Goal: Task Accomplishment & Management: Complete application form

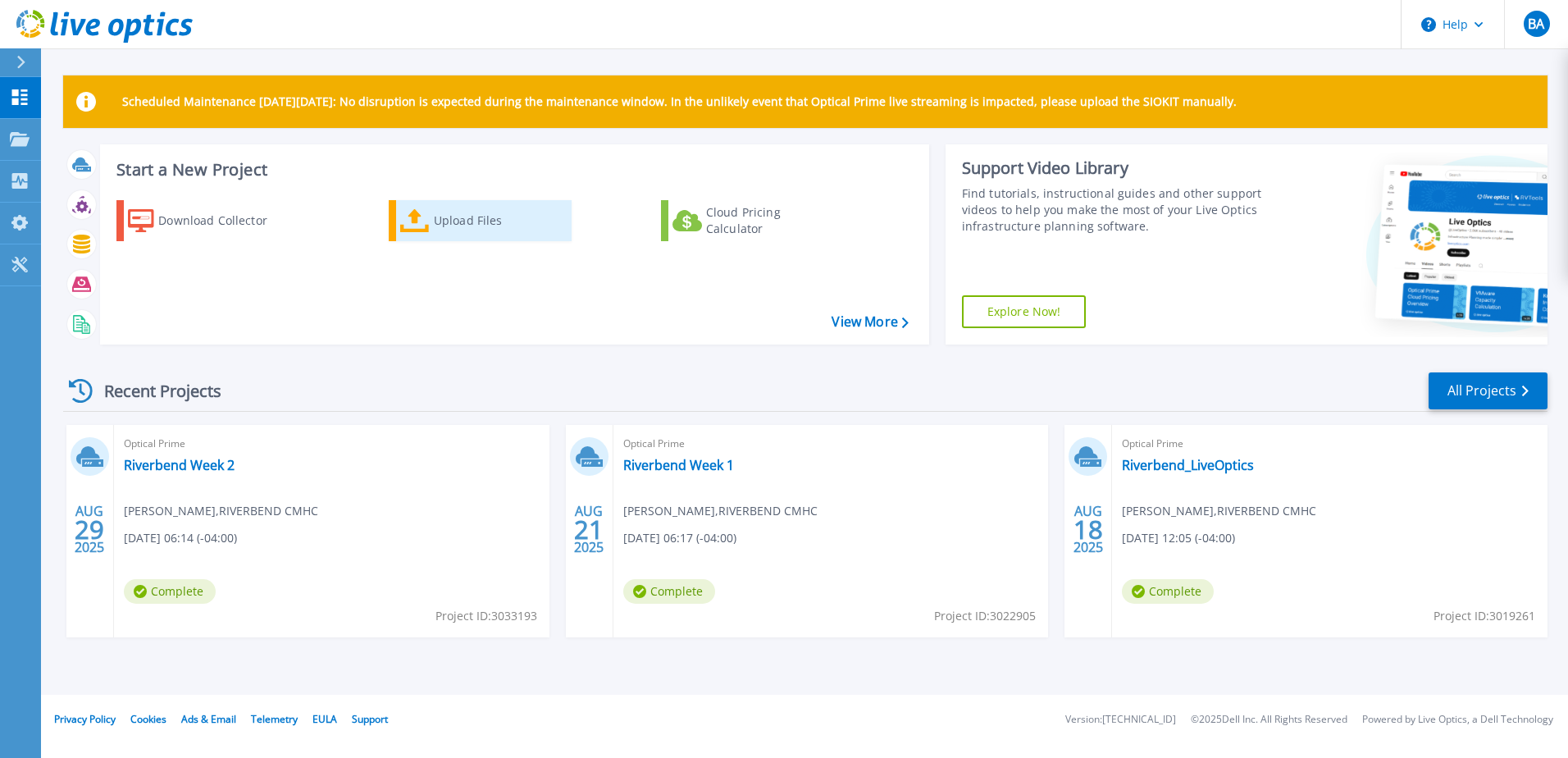
click at [463, 219] on div "Upload Files" at bounding box center [499, 221] width 132 height 33
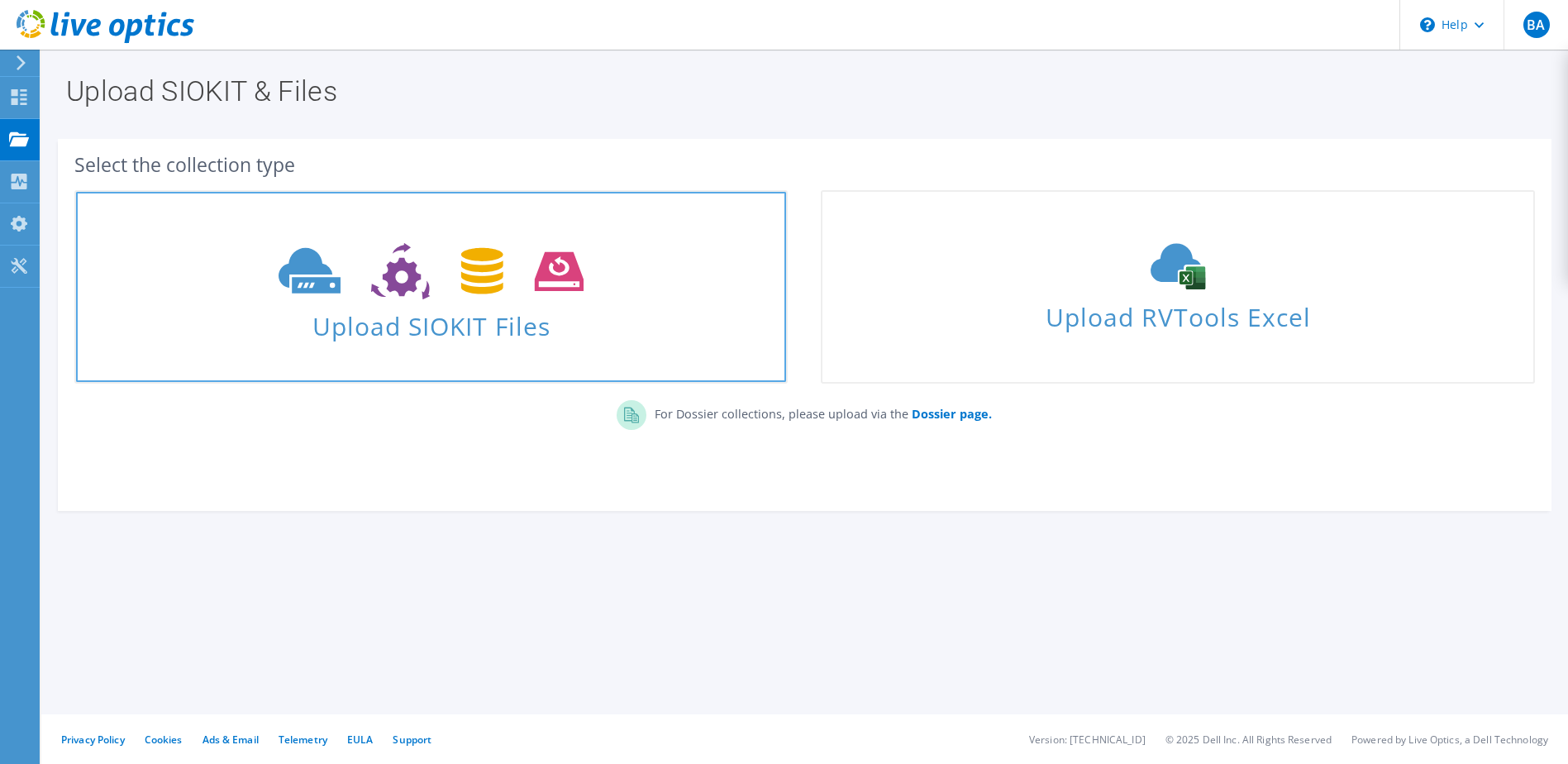
click at [449, 306] on span "Upload SIOKIT Files" at bounding box center [431, 321] width 710 height 35
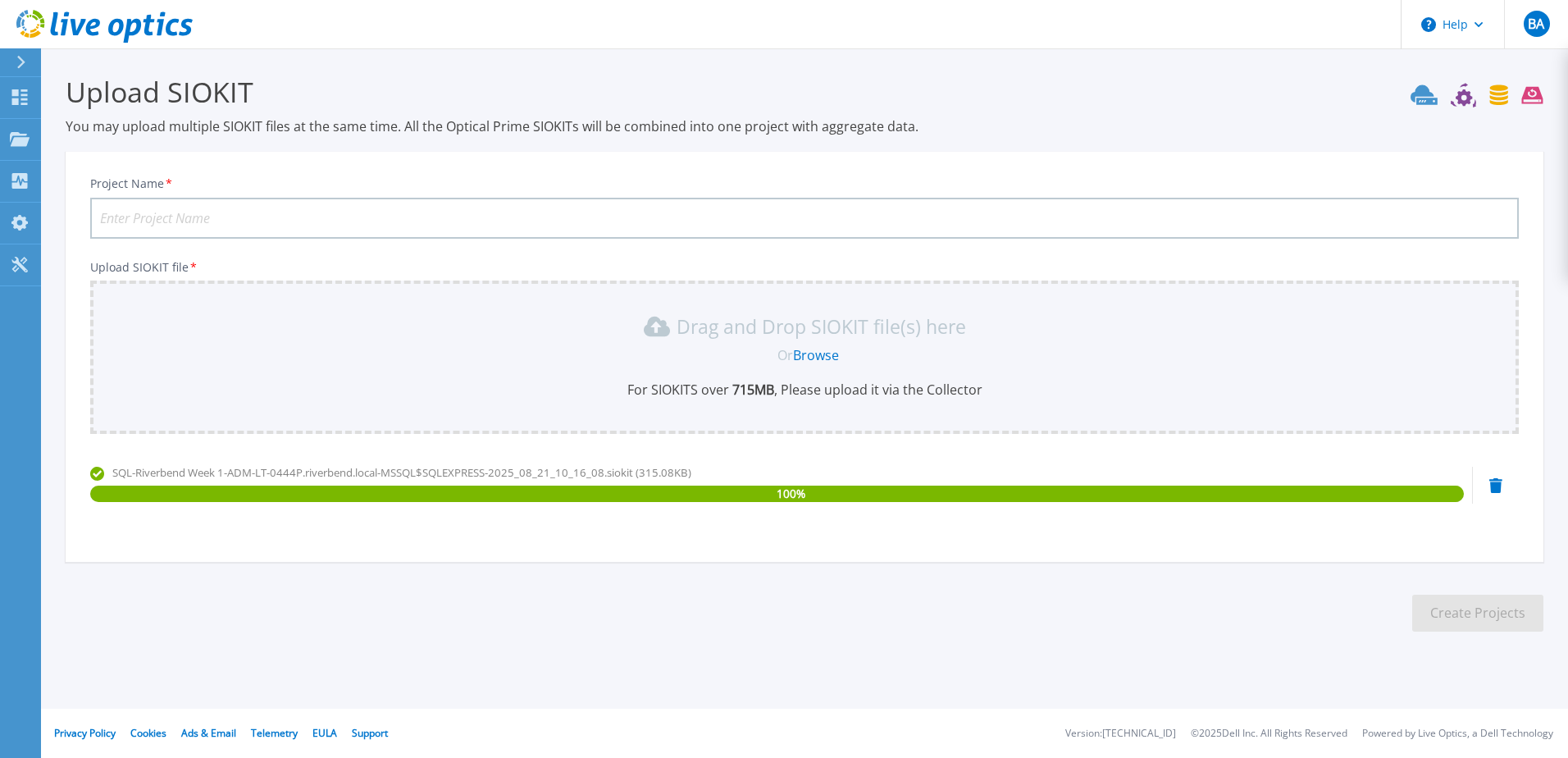
click at [312, 220] on input "Project Name *" at bounding box center [805, 218] width 1429 height 41
type input "Riverbend SIOKit files"
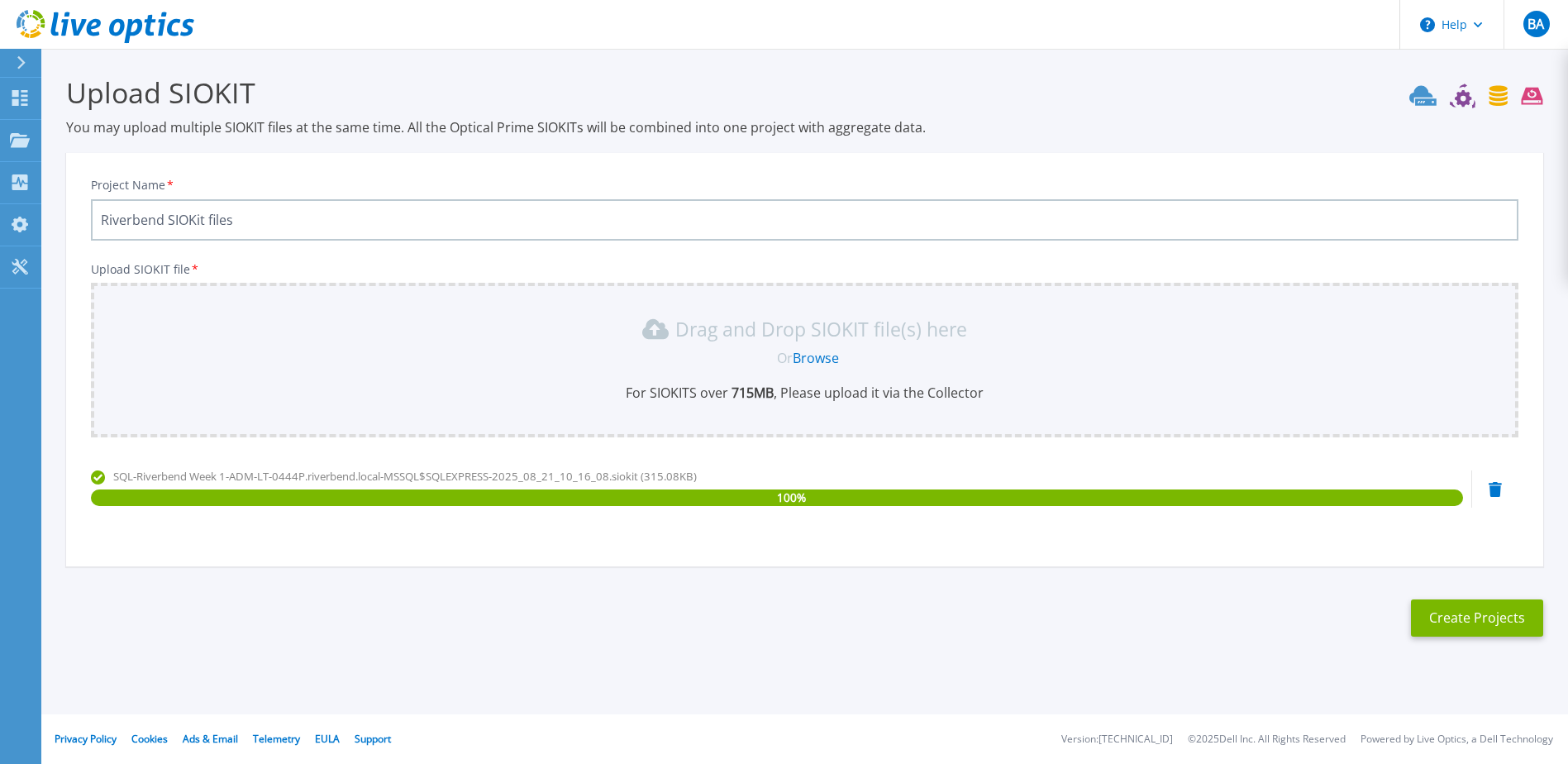
scroll to position [52, 0]
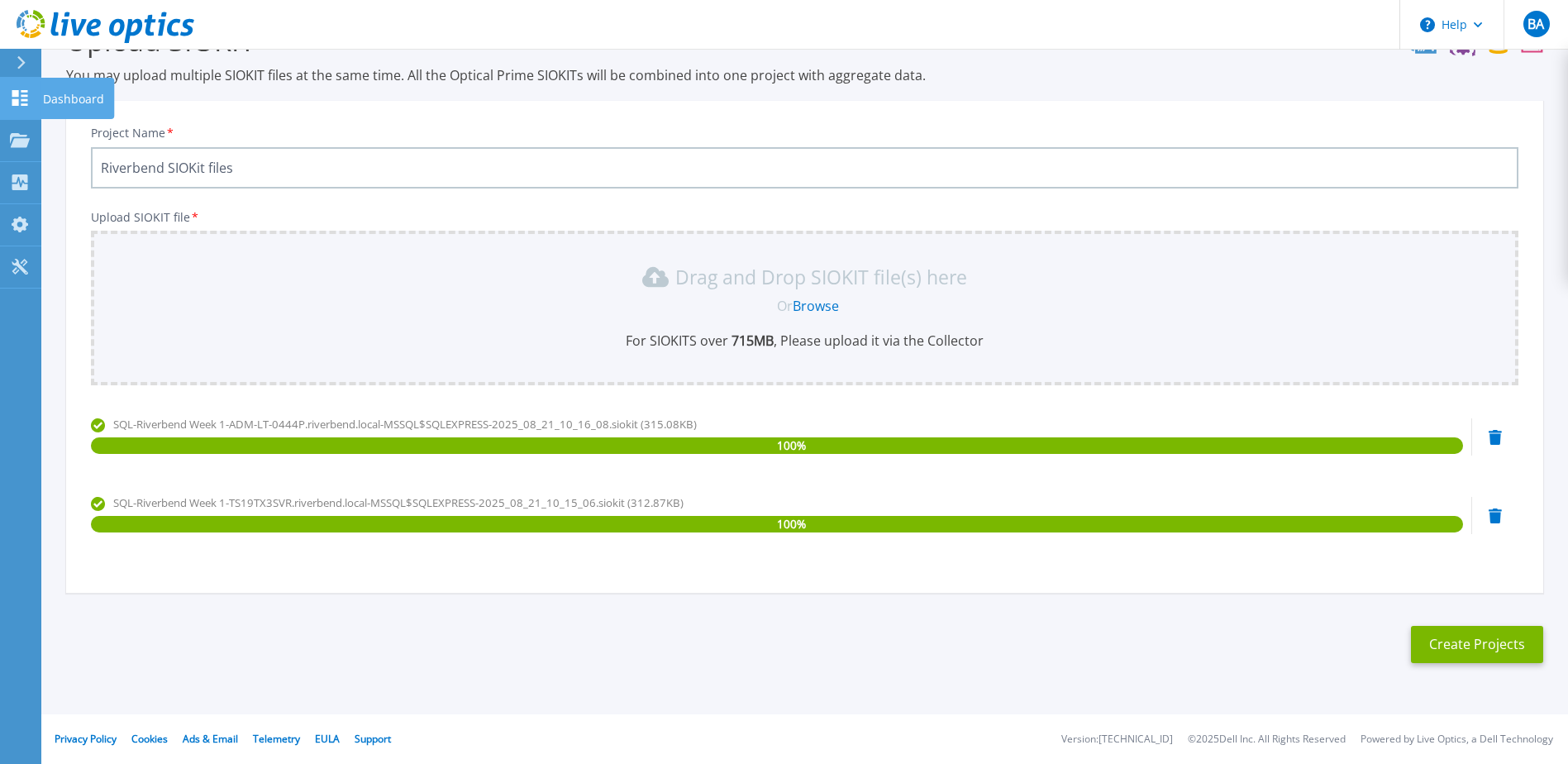
click at [25, 99] on icon at bounding box center [19, 97] width 16 height 16
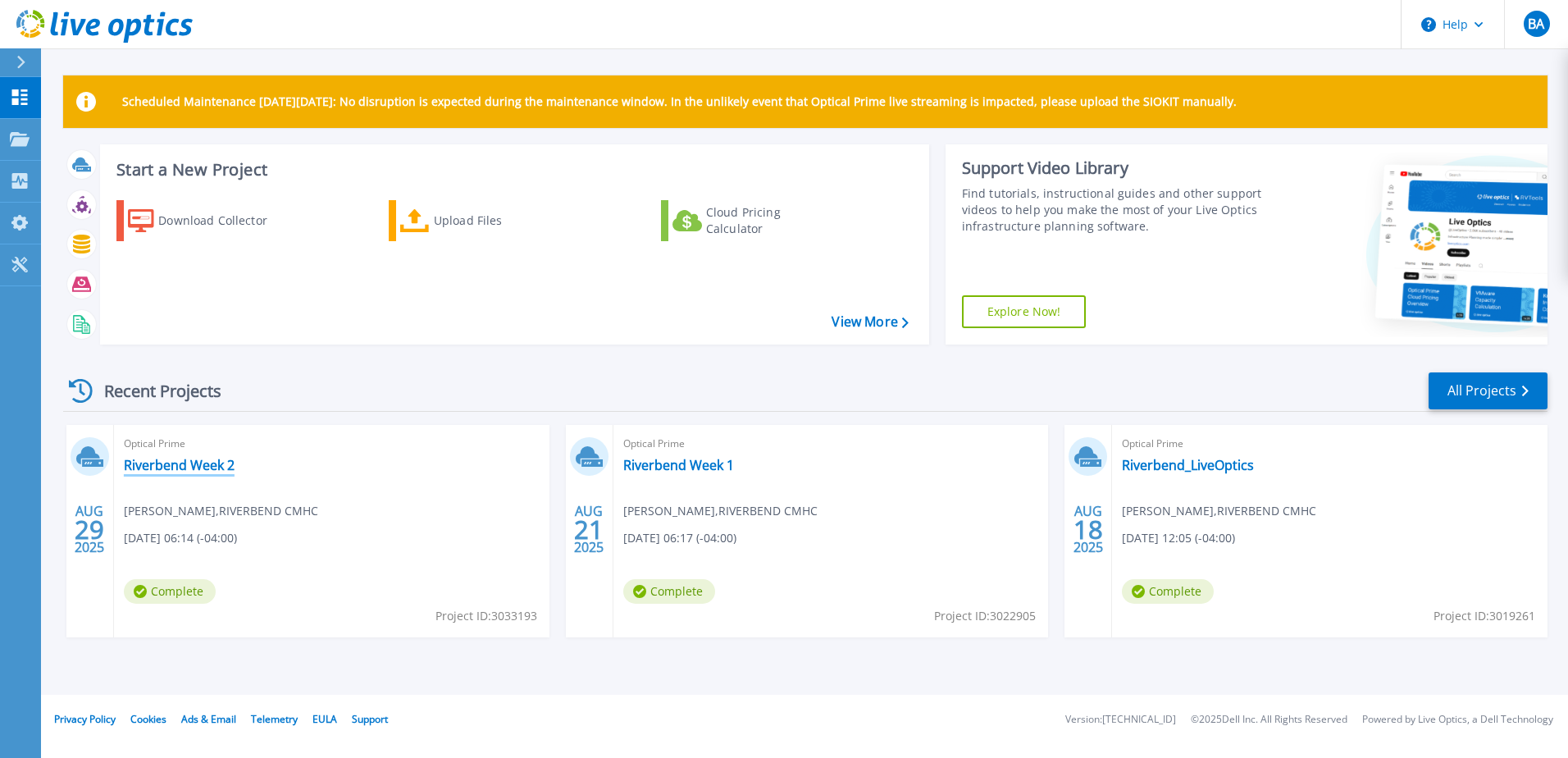
click at [189, 463] on link "Riverbend Week 2" at bounding box center [179, 465] width 110 height 17
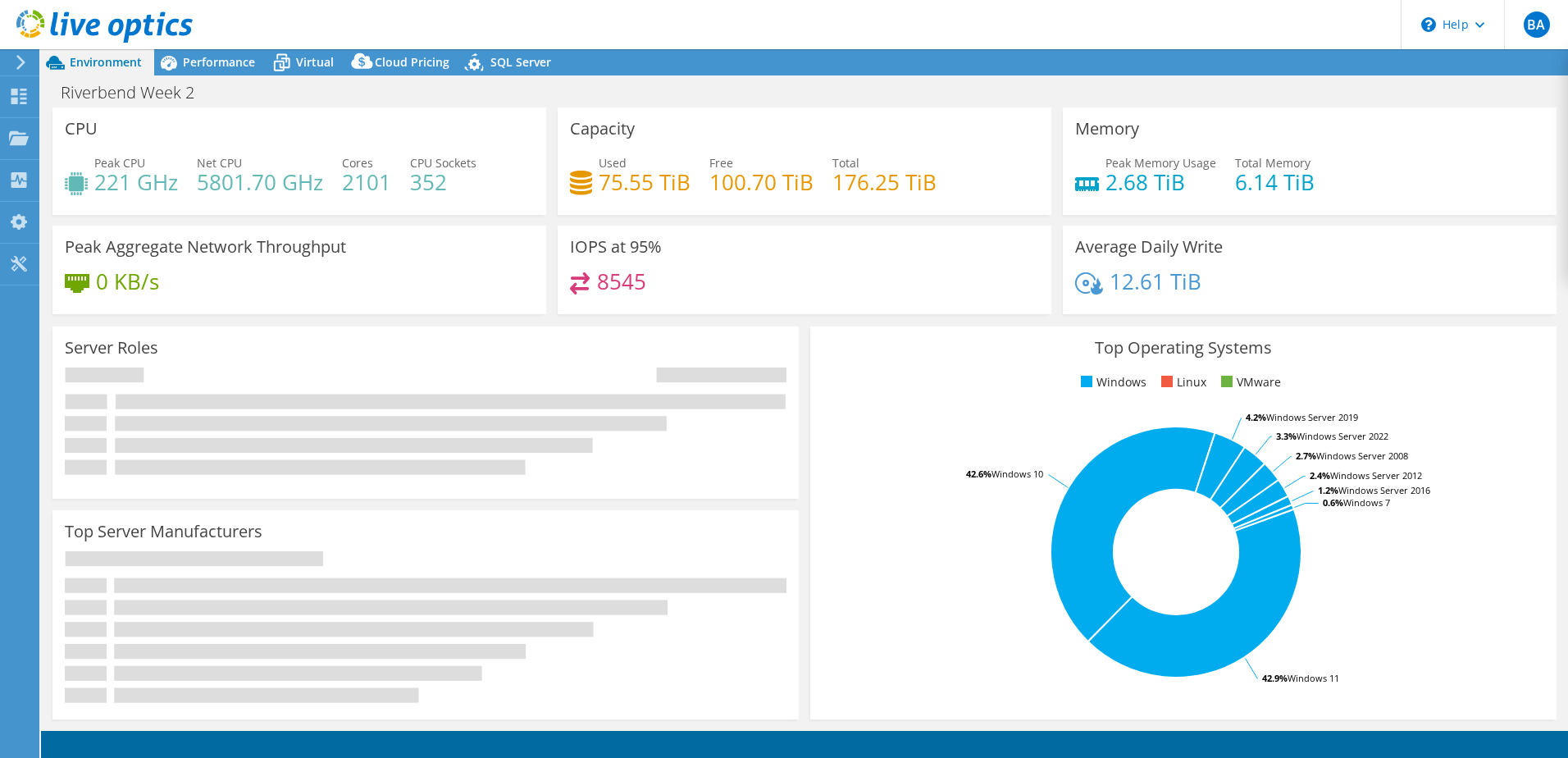
select select "USD"
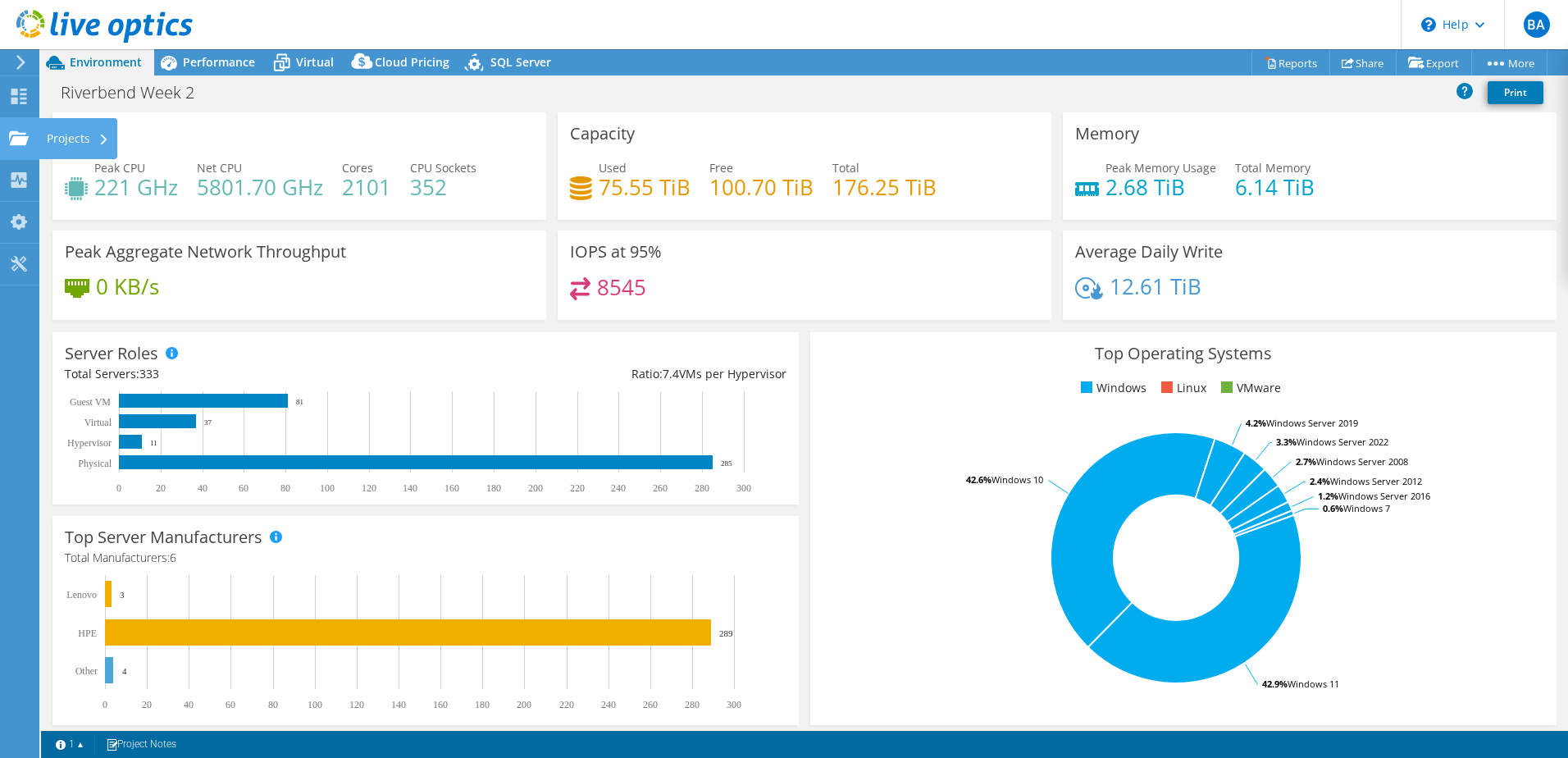
click at [23, 137] on use at bounding box center [18, 137] width 19 height 14
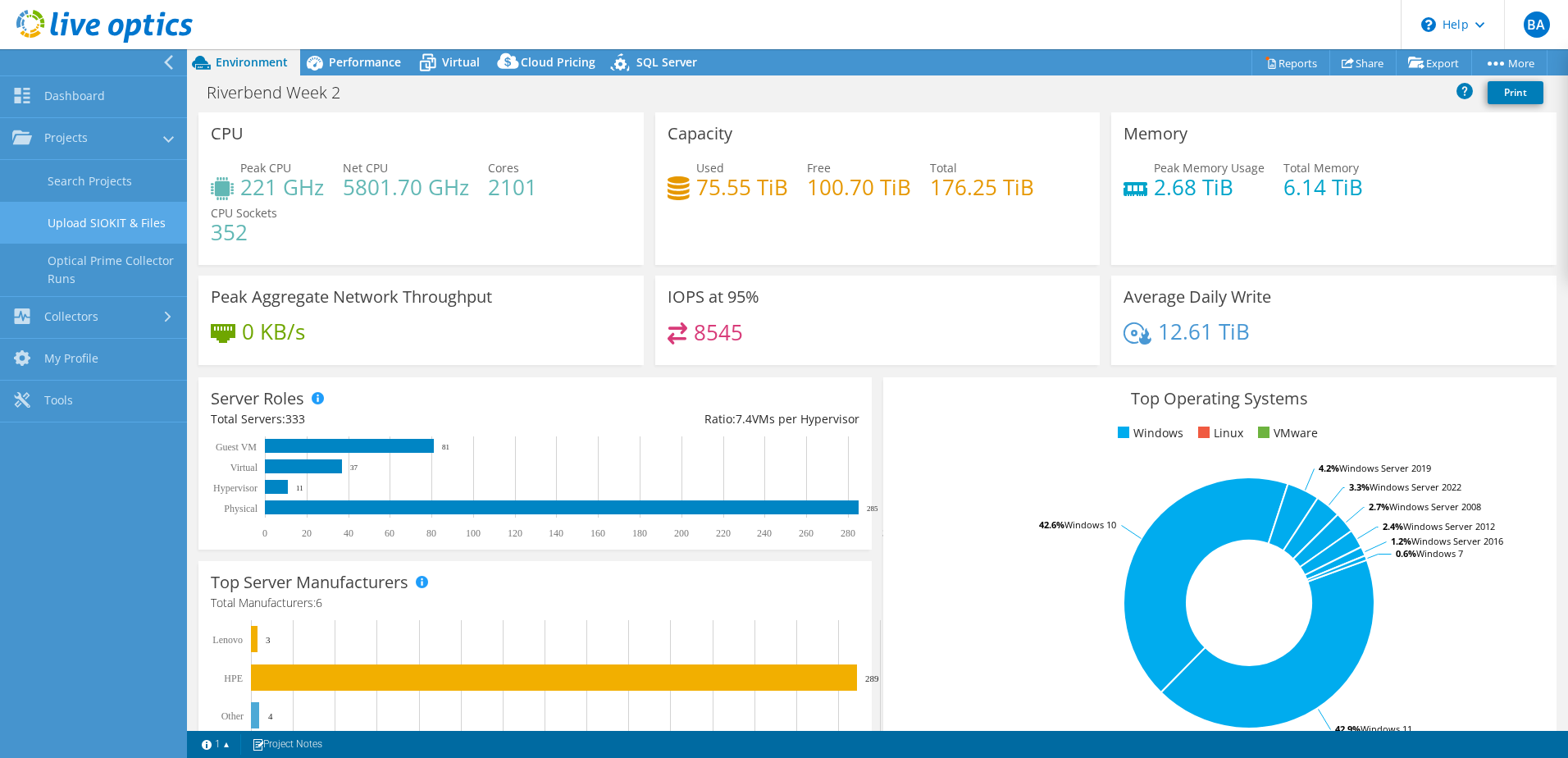
click at [114, 224] on link "Upload SIOKIT & Files" at bounding box center [93, 222] width 187 height 41
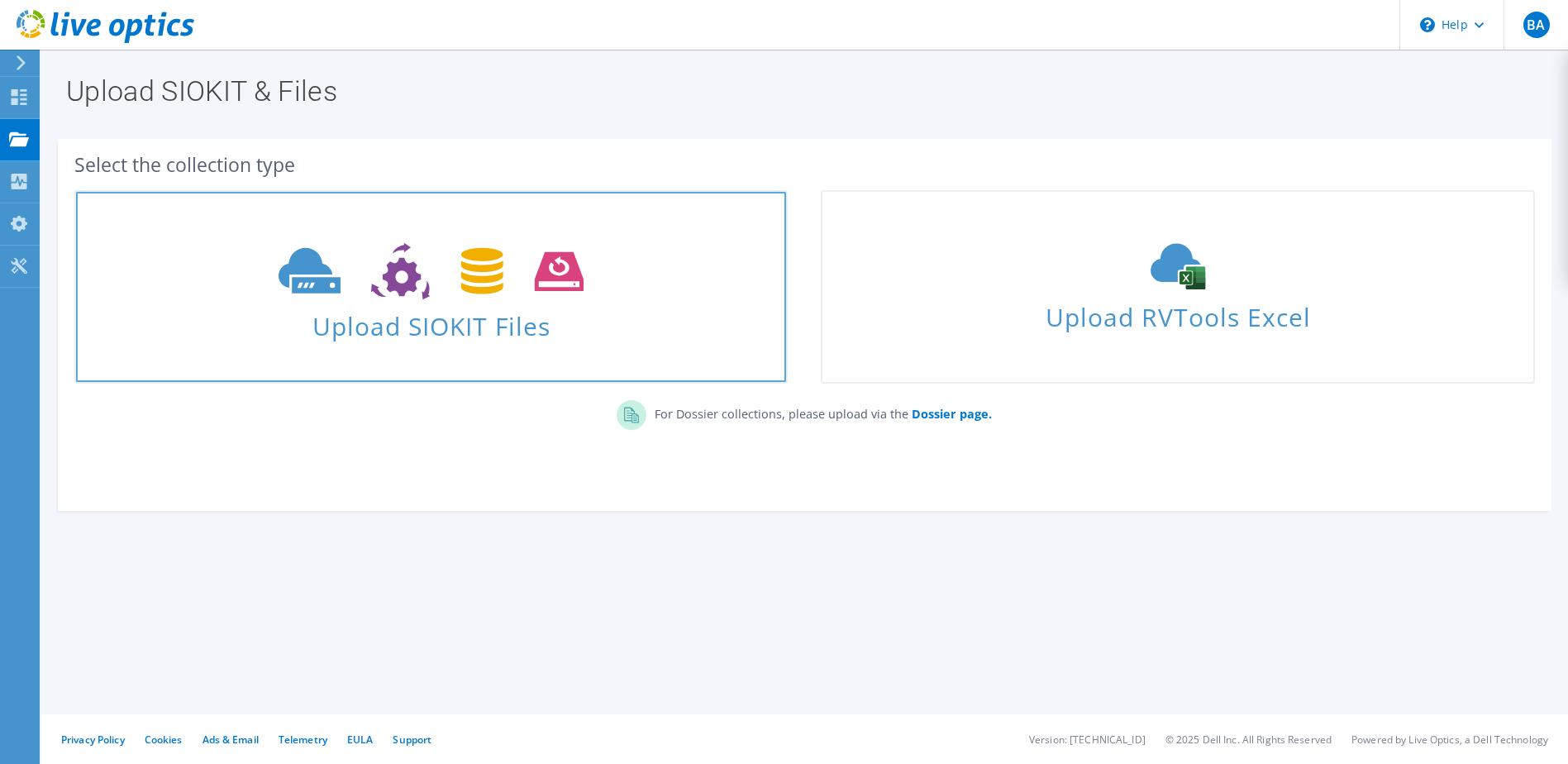
click at [383, 303] on span at bounding box center [431, 269] width 710 height 70
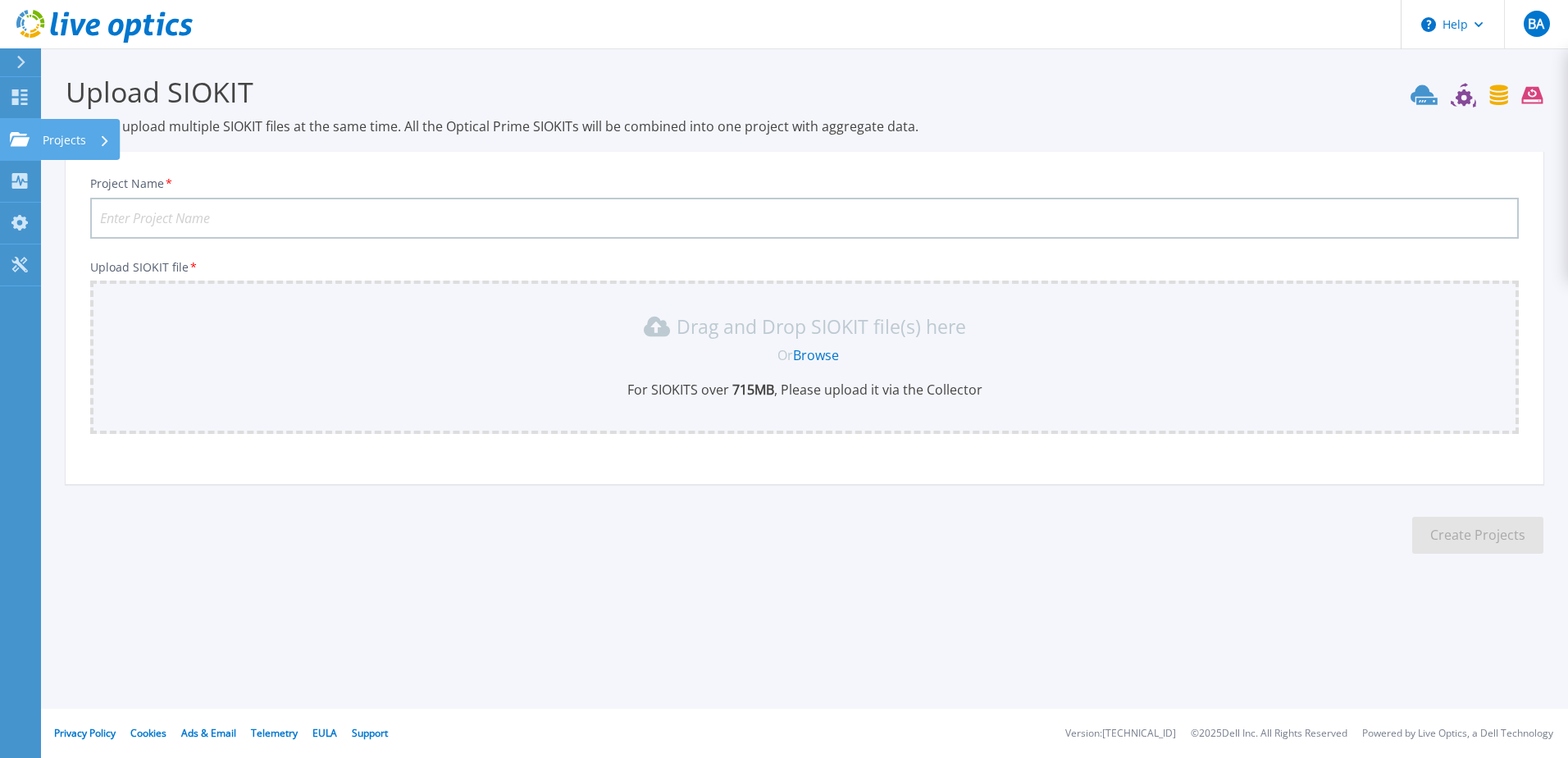
click at [29, 143] on icon at bounding box center [19, 139] width 19 height 14
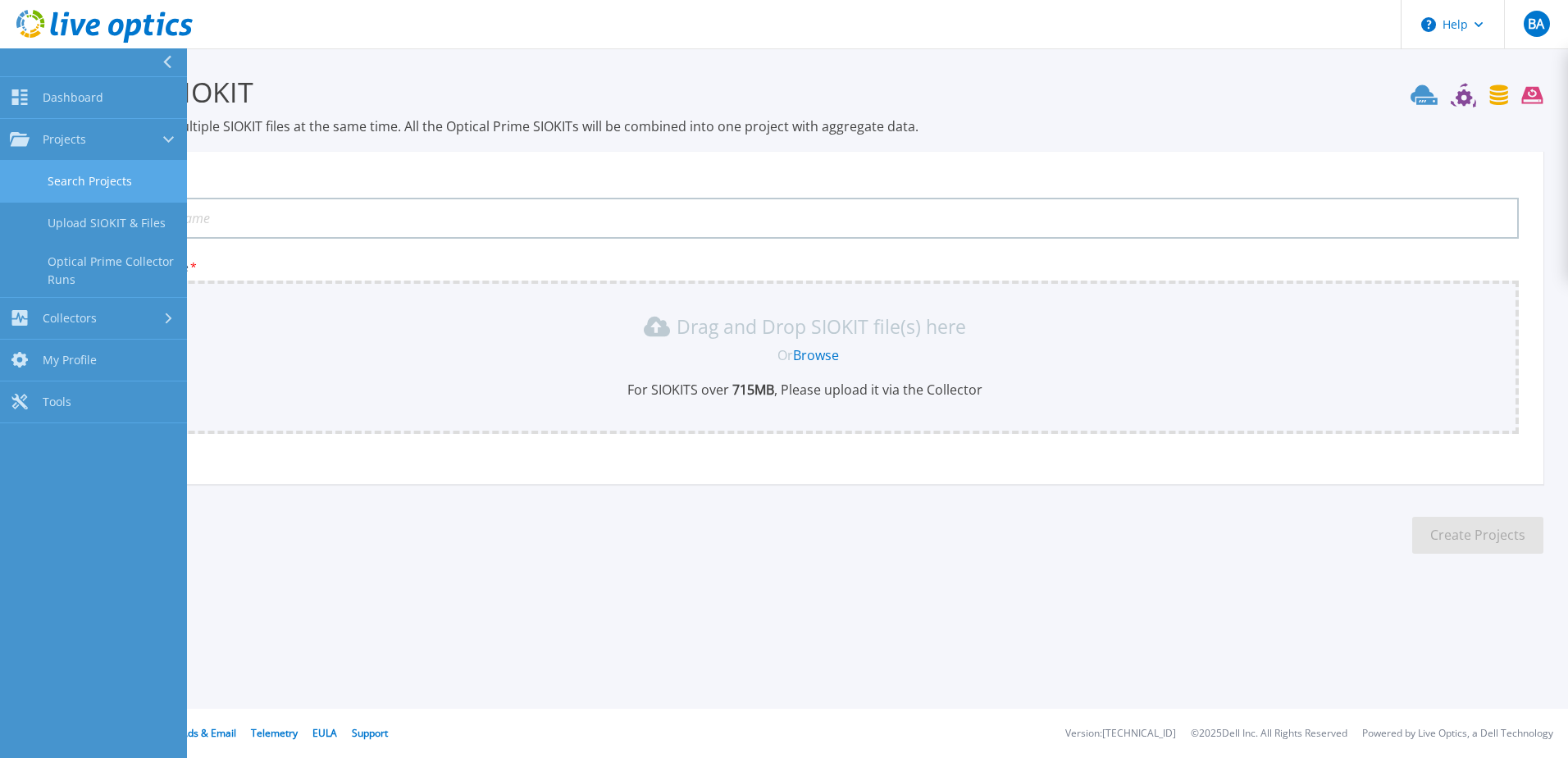
click at [109, 182] on link "Search Projects" at bounding box center [93, 181] width 187 height 41
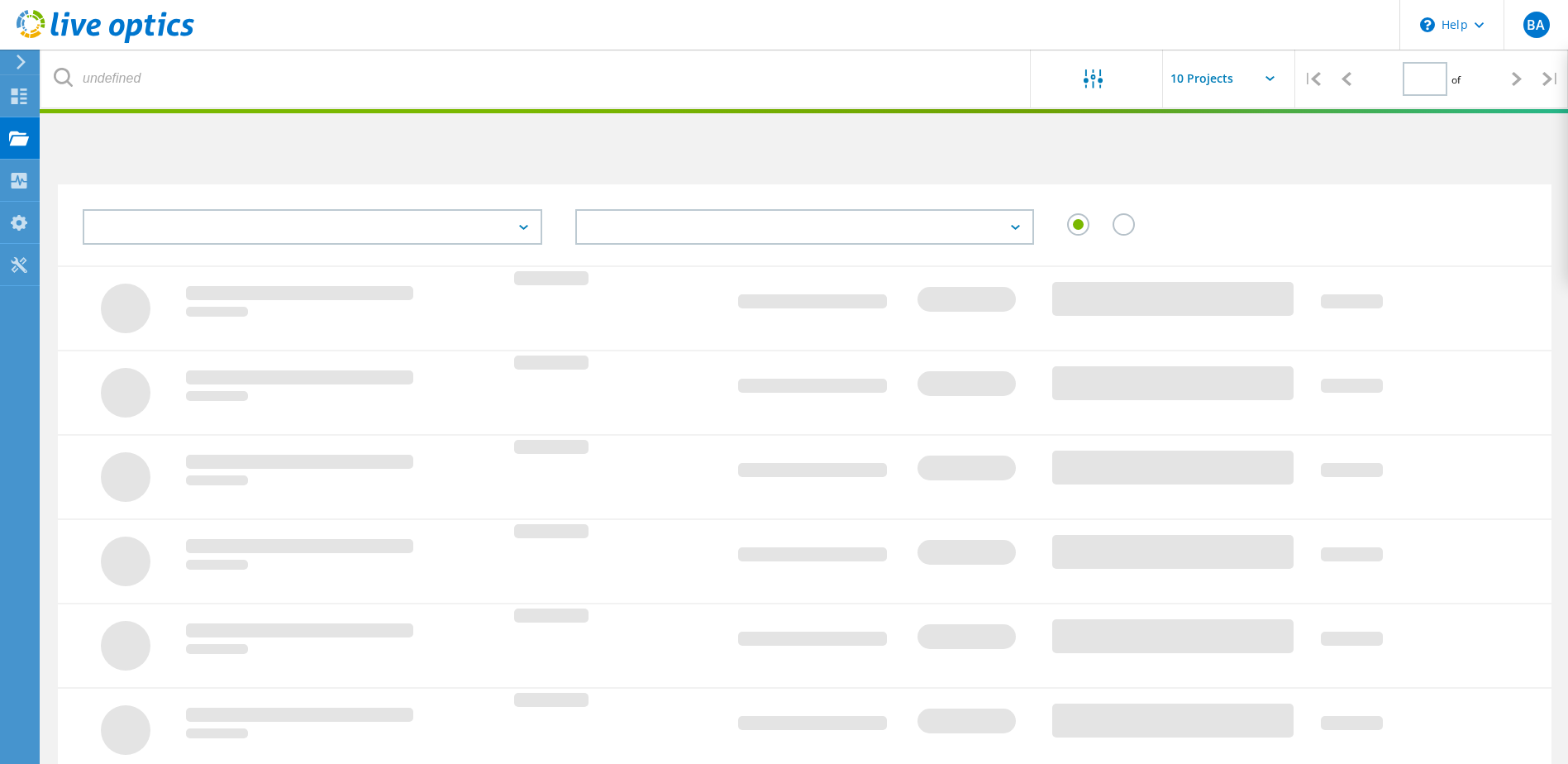
type input "1"
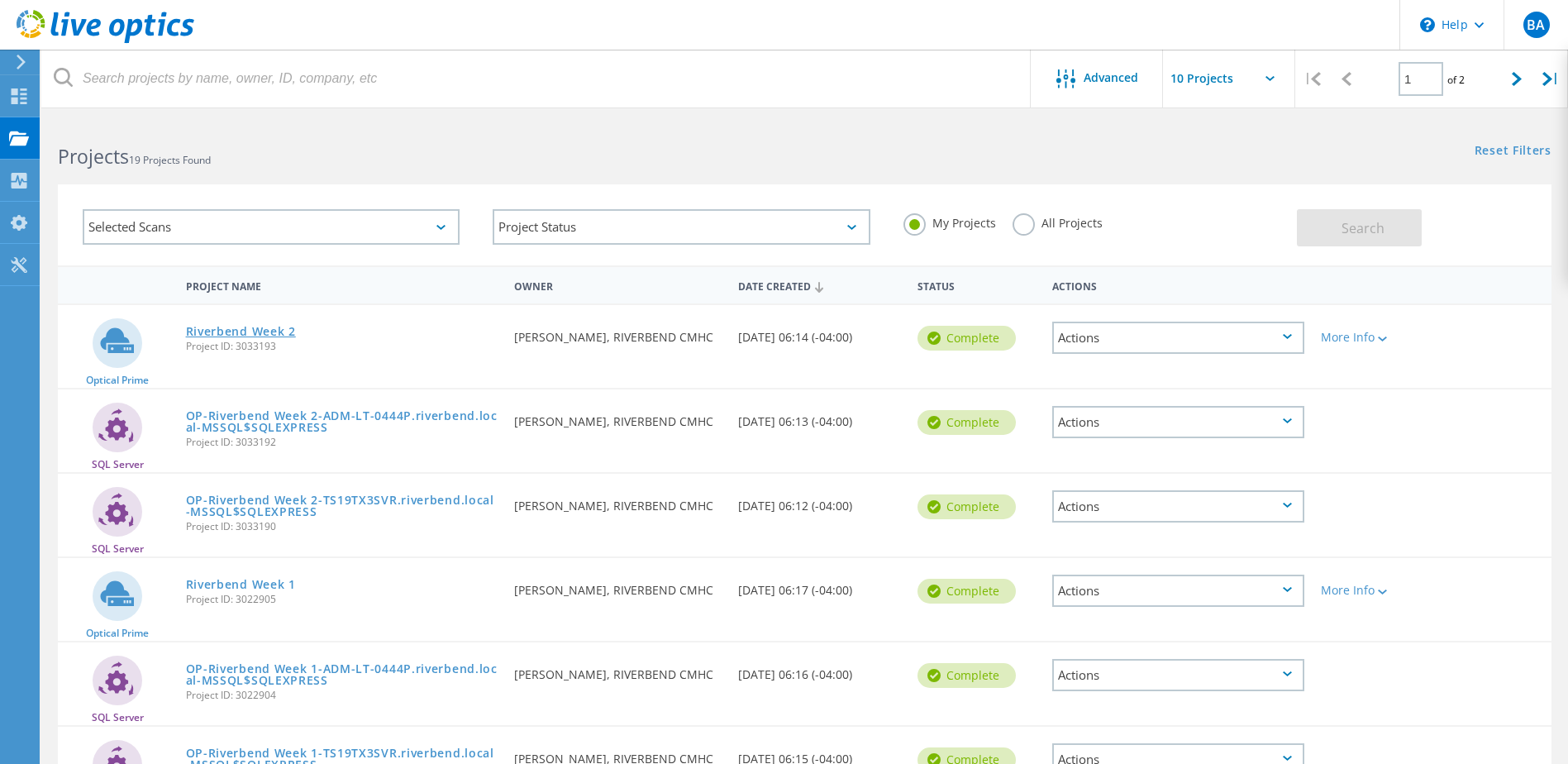
click at [248, 334] on link "Riverbend Week 2" at bounding box center [241, 331] width 110 height 11
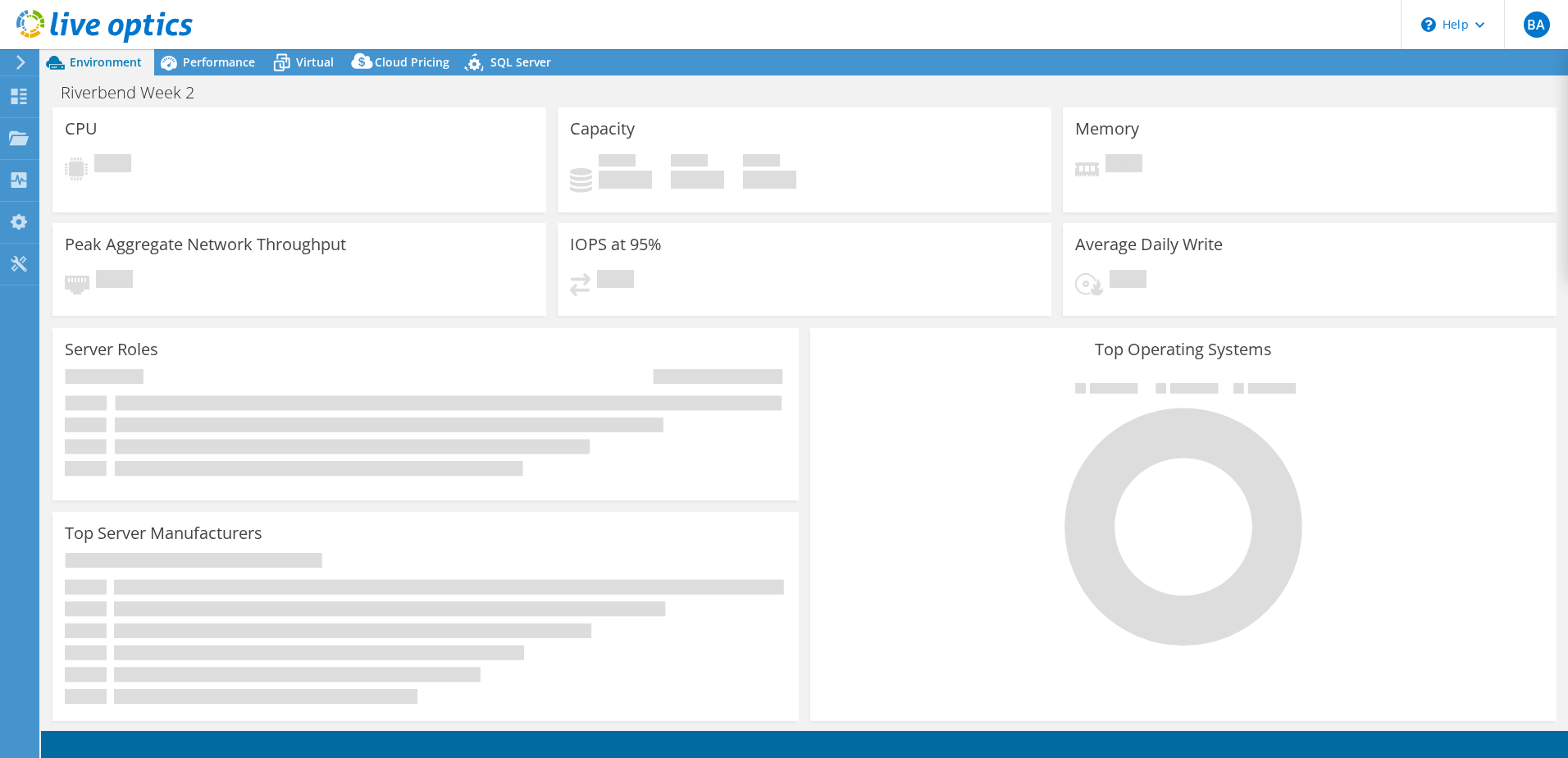
select select "USD"
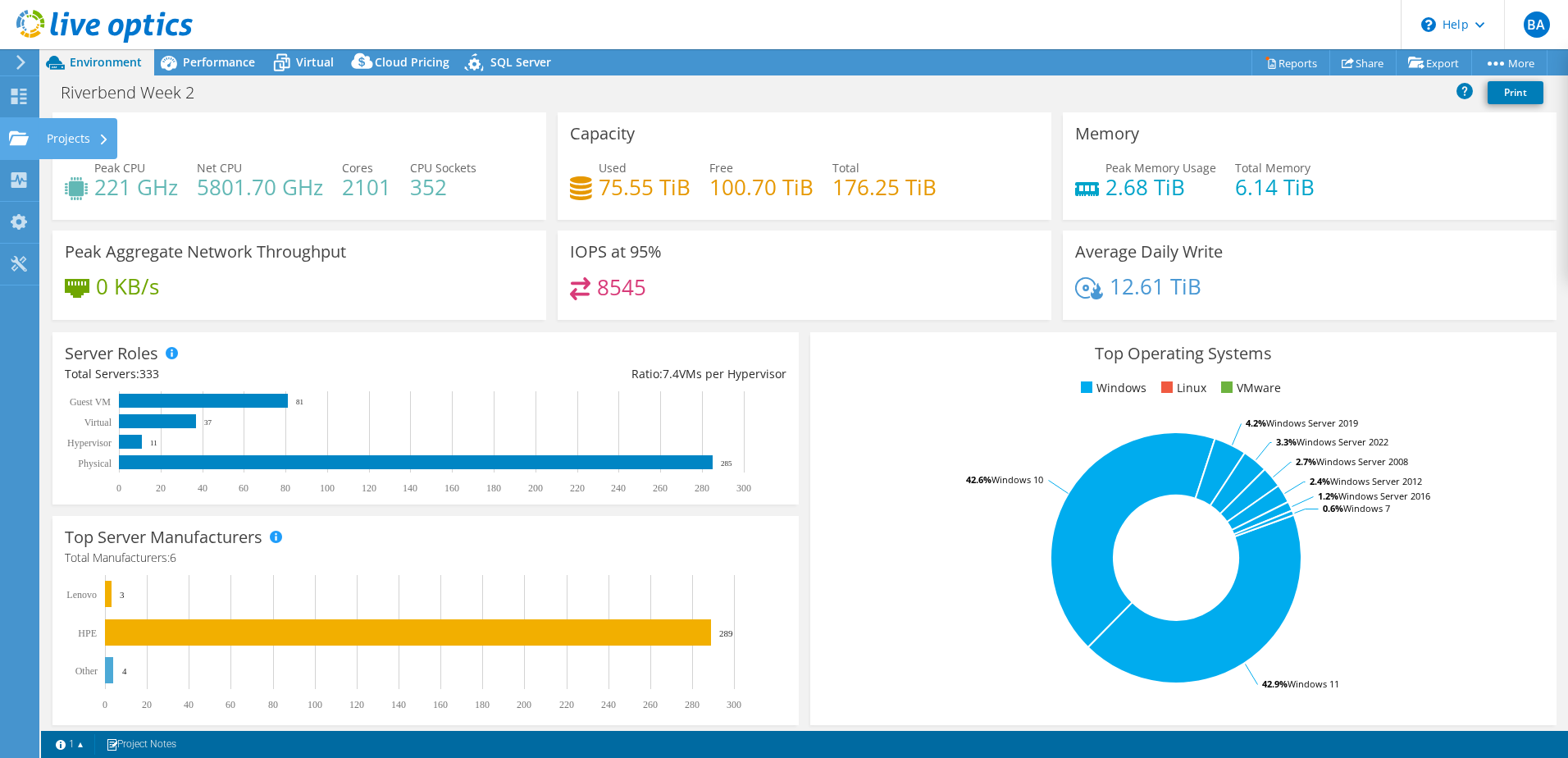
click at [16, 141] on use at bounding box center [18, 137] width 19 height 14
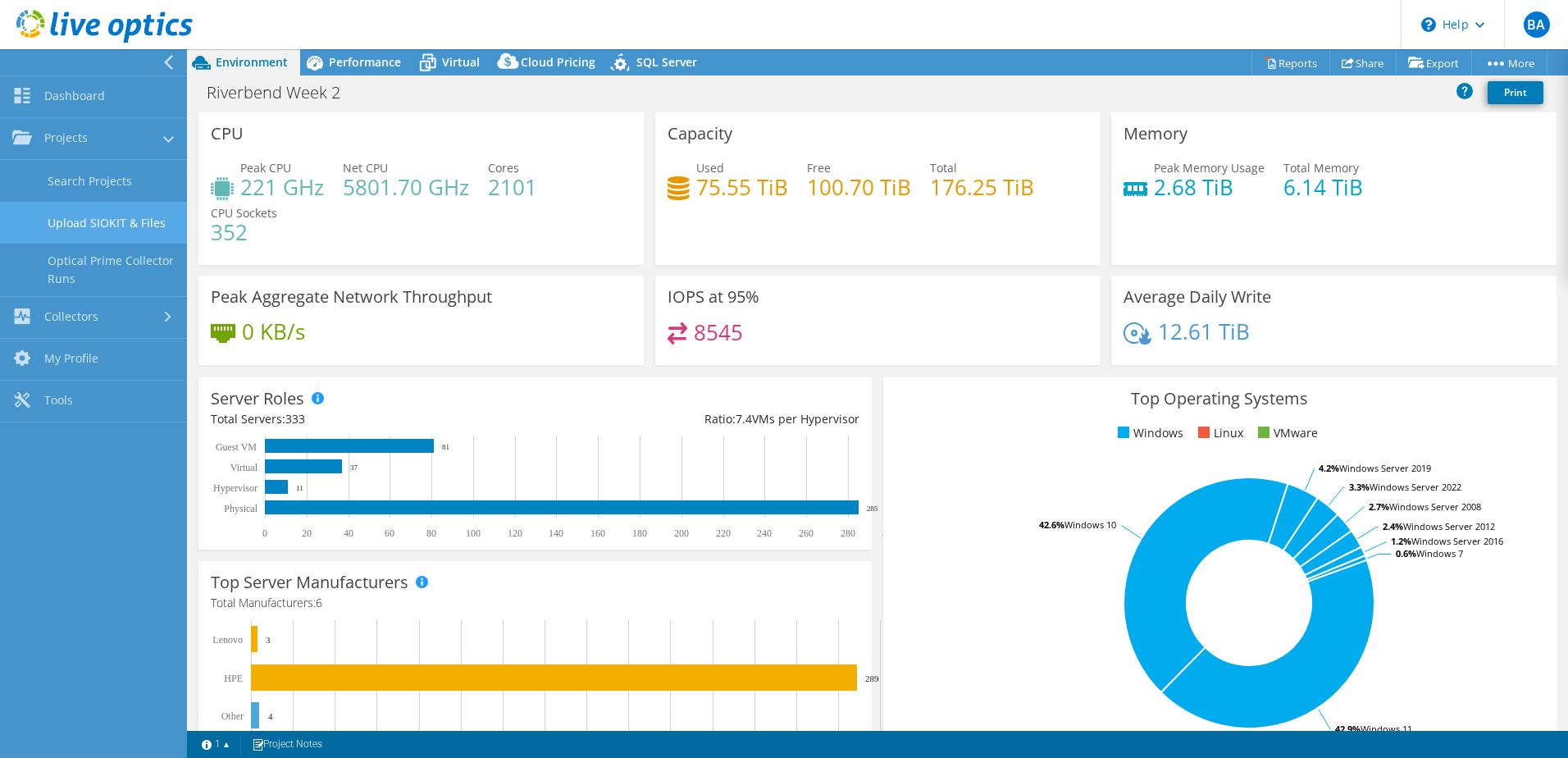
click at [113, 225] on link "Upload SIOKIT & Files" at bounding box center [93, 222] width 187 height 41
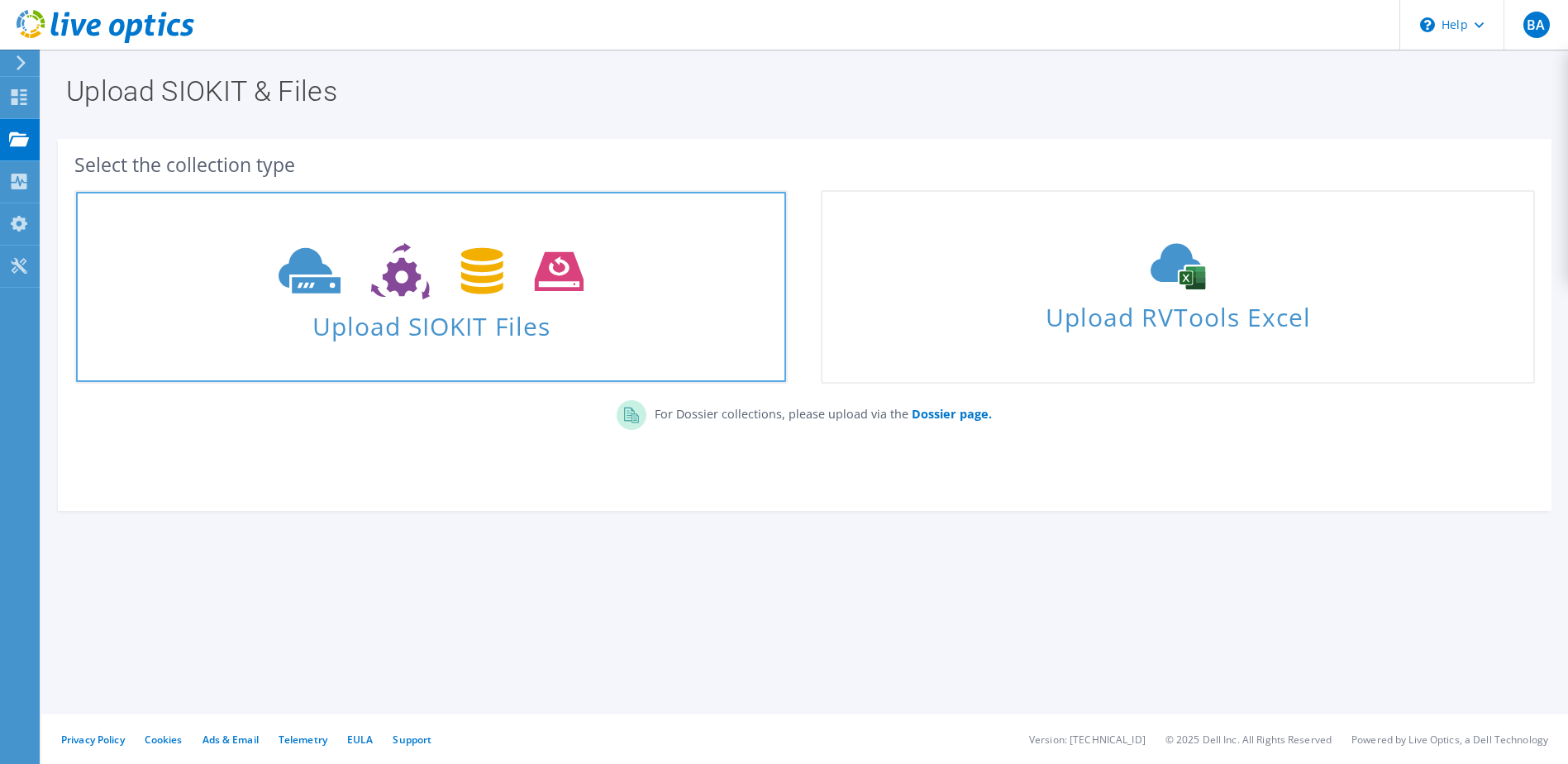
click at [481, 322] on span "Upload SIOKIT Files" at bounding box center [431, 321] width 710 height 35
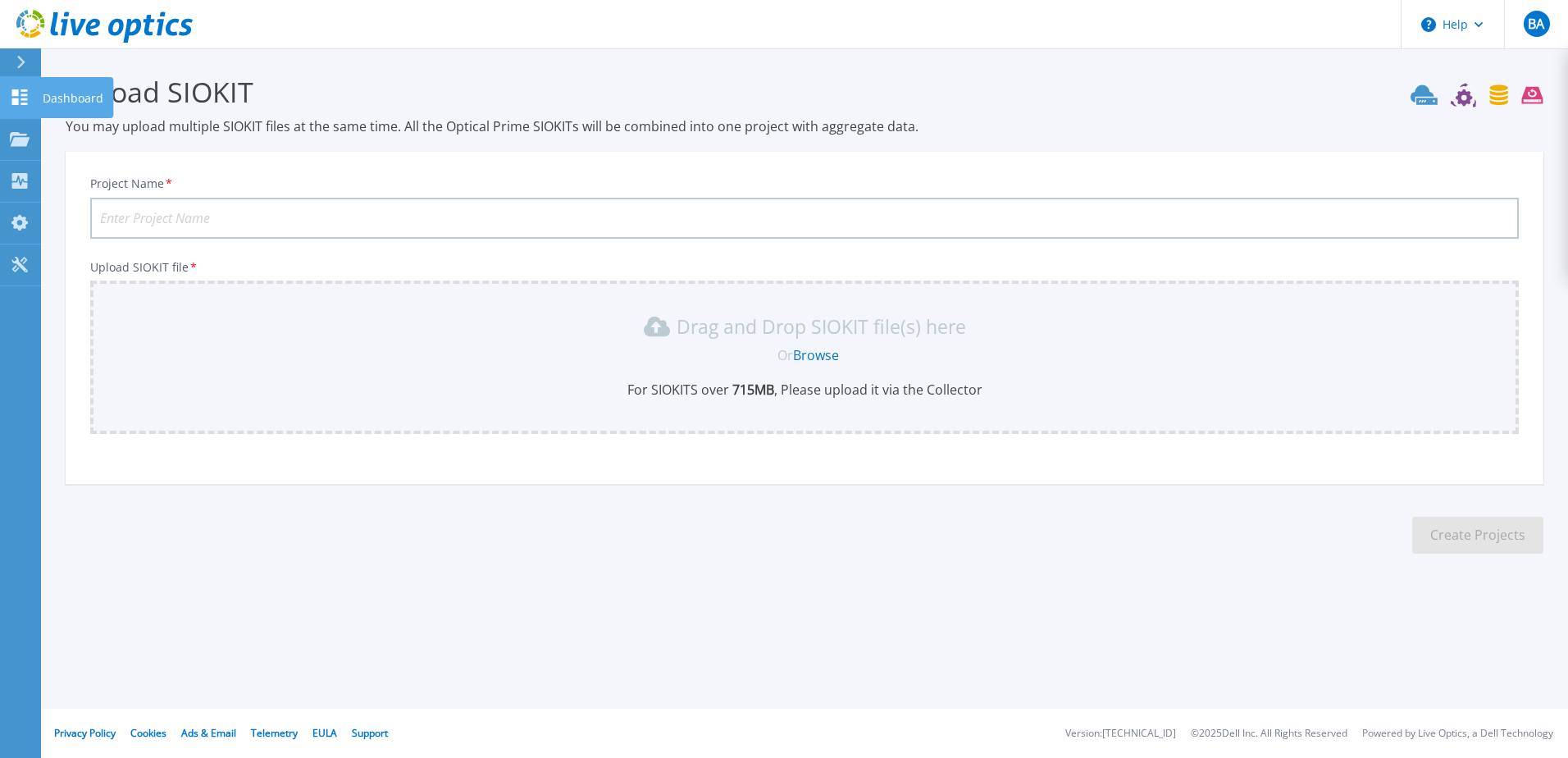
click at [17, 98] on icon at bounding box center [19, 97] width 16 height 16
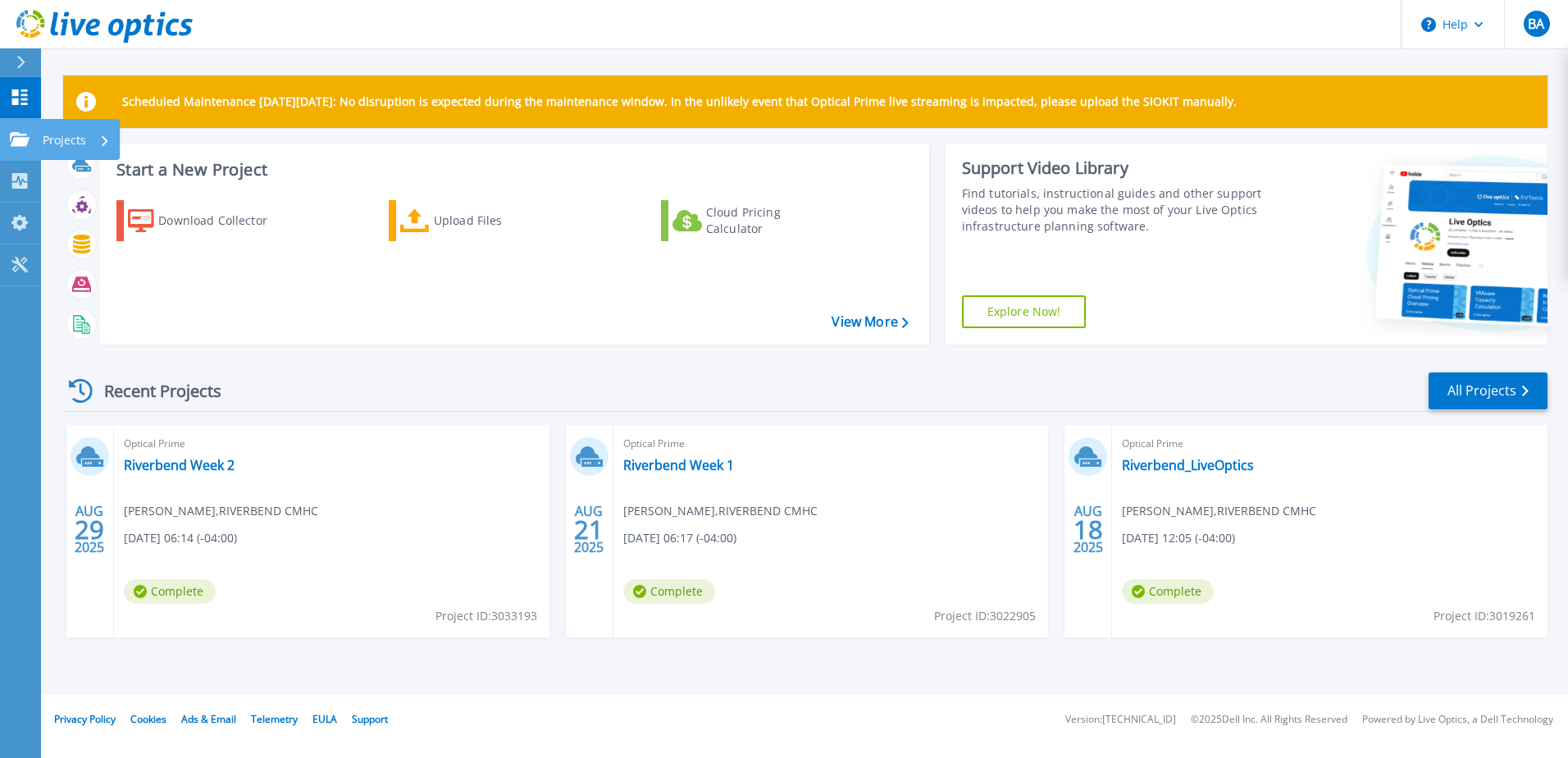
click at [19, 144] on icon at bounding box center [19, 139] width 19 height 14
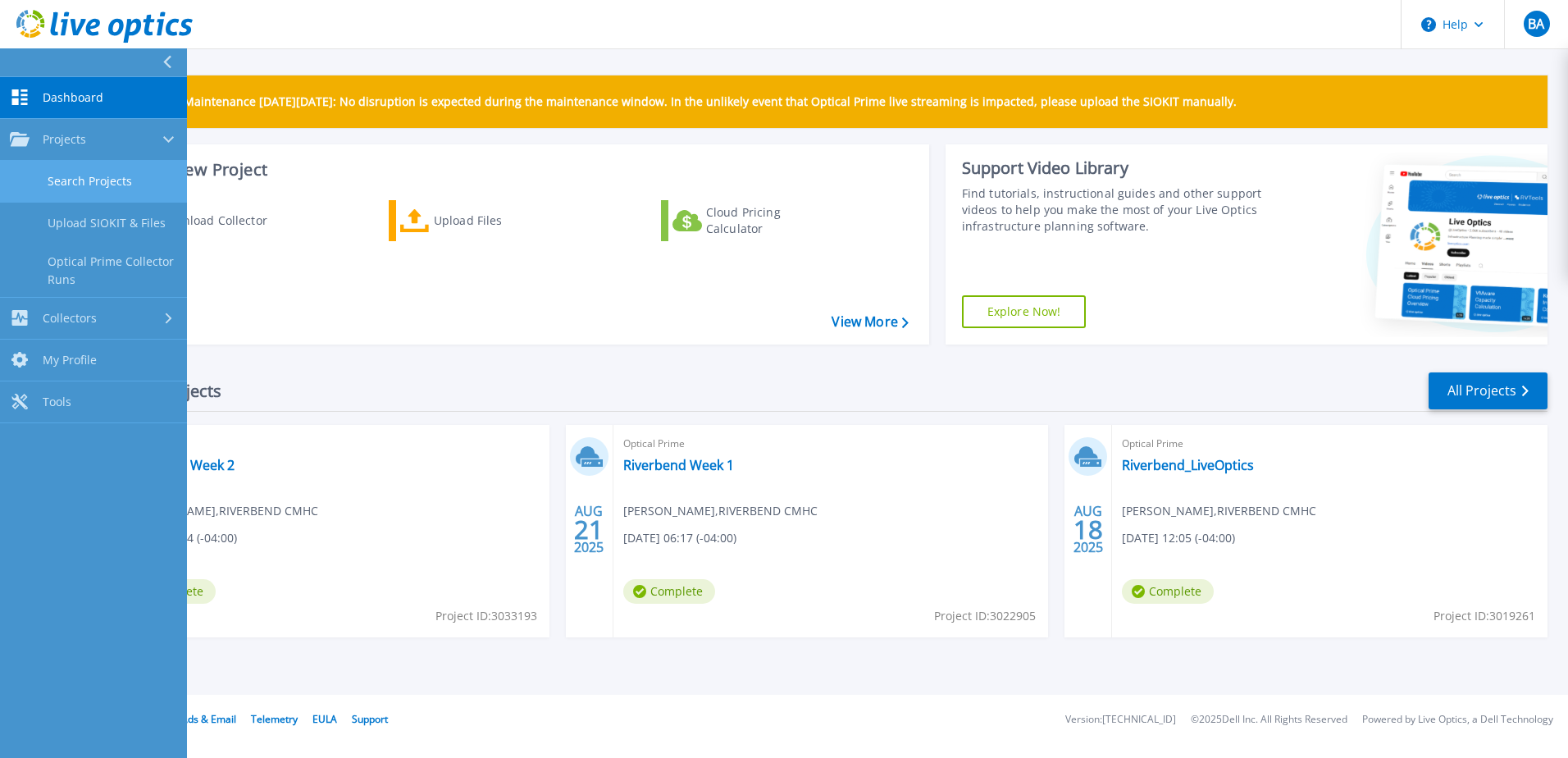
click at [100, 184] on link "Search Projects" at bounding box center [93, 181] width 187 height 41
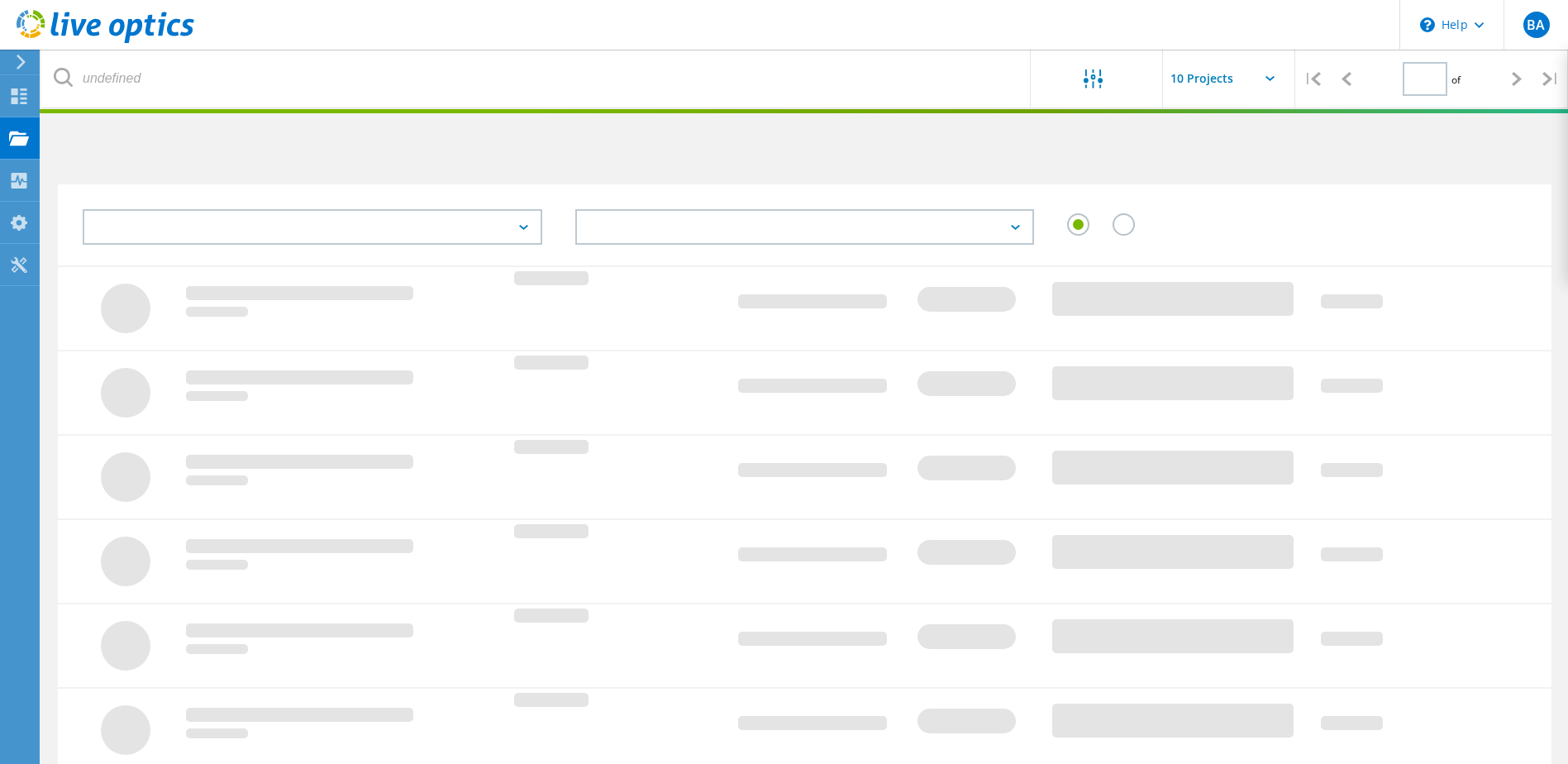
type input "1"
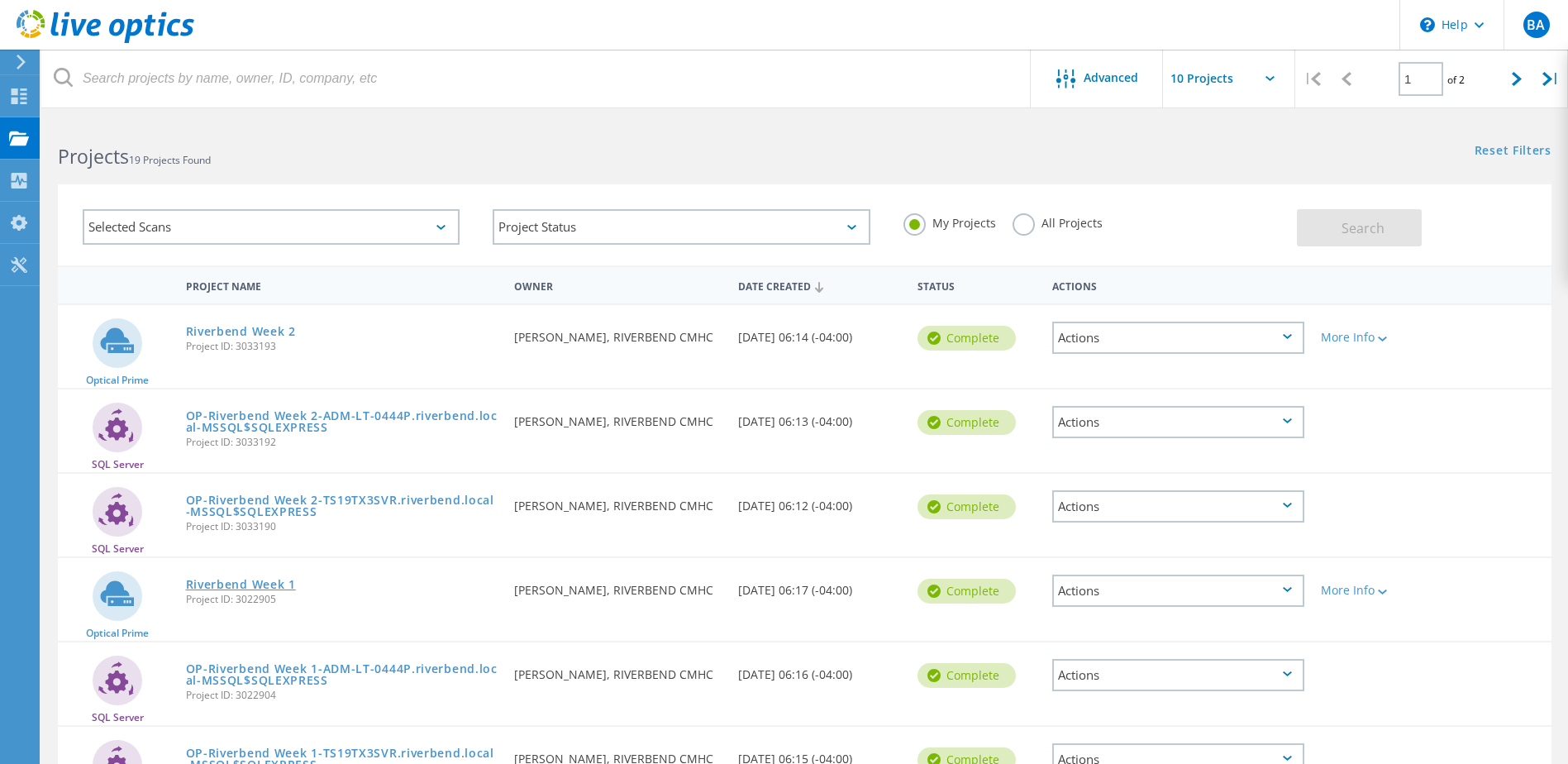
click at [238, 585] on link "Riverbend Week 1" at bounding box center [241, 584] width 110 height 11
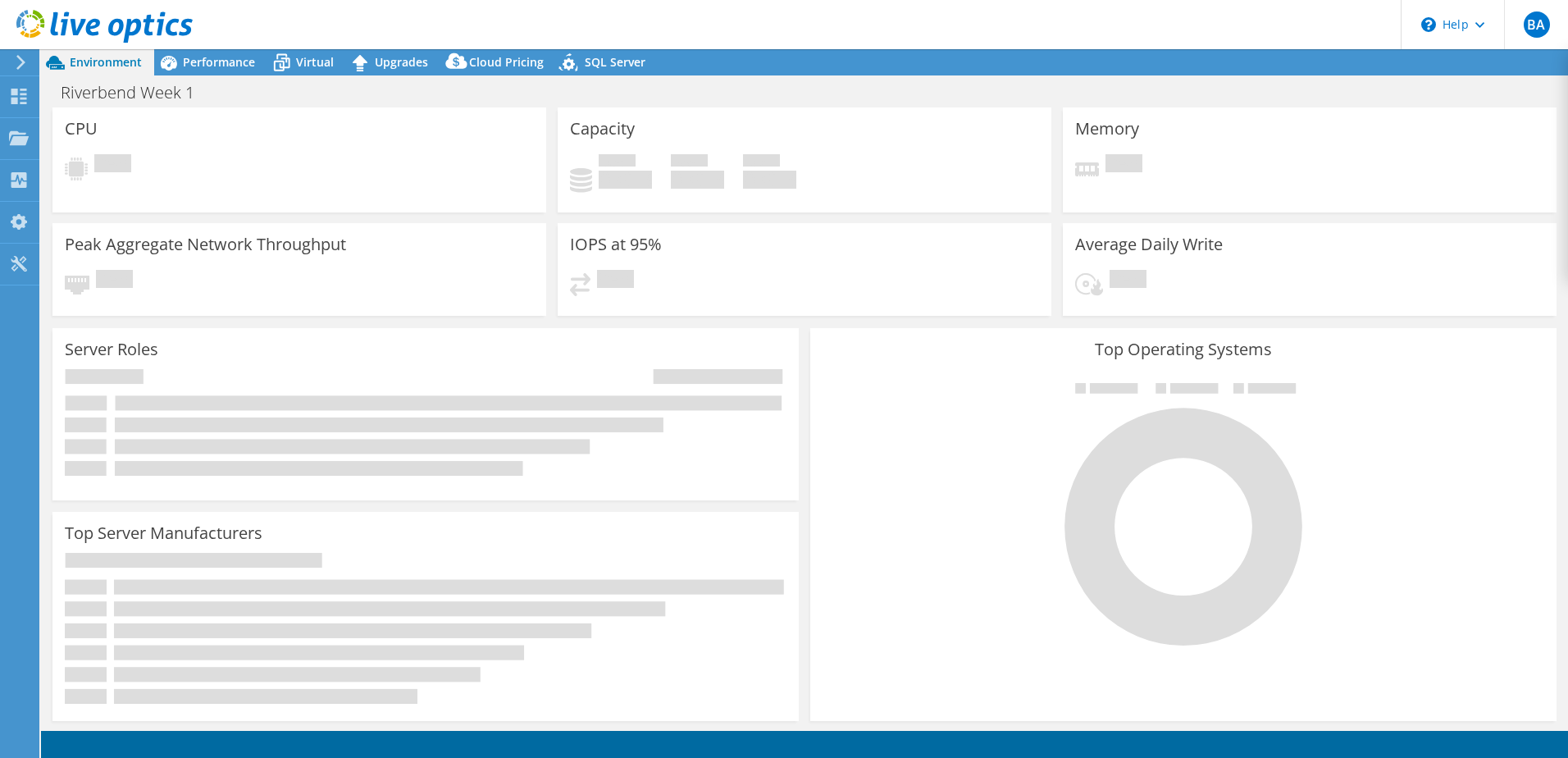
select select "USD"
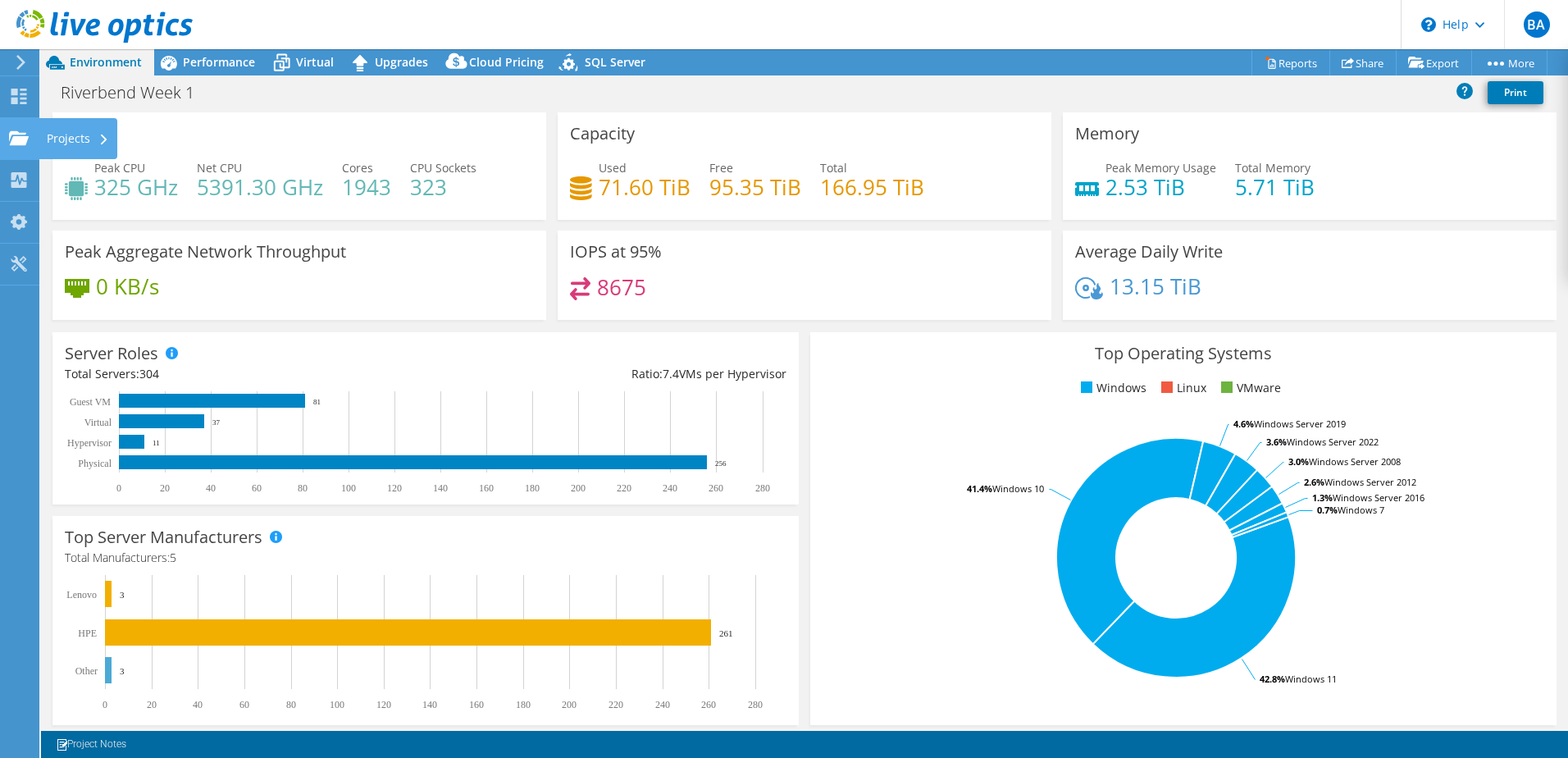
click at [16, 136] on use at bounding box center [18, 137] width 19 height 14
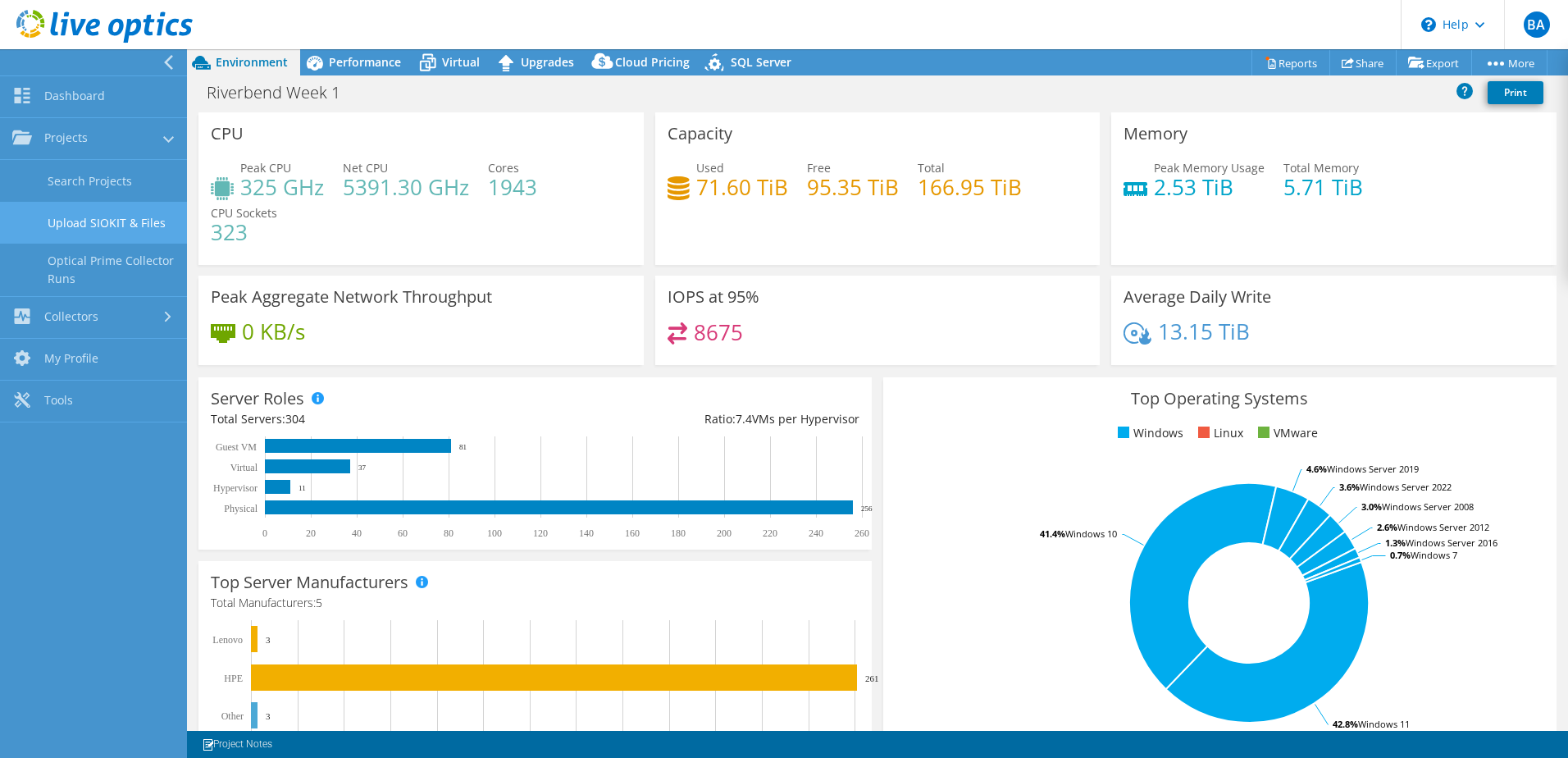
click at [109, 218] on link "Upload SIOKIT & Files" at bounding box center [93, 222] width 187 height 41
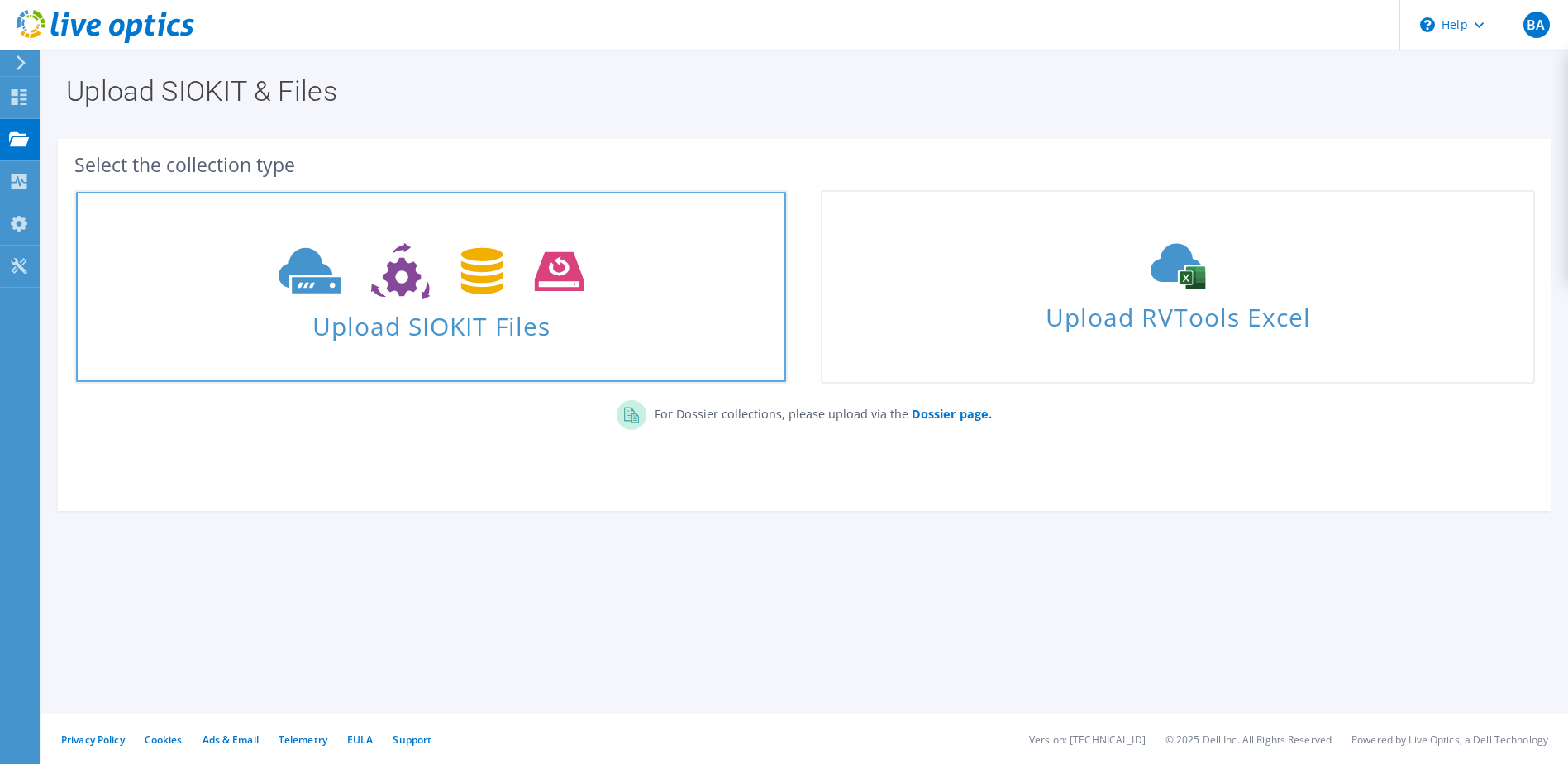
click at [512, 333] on span "Upload SIOKIT Files" at bounding box center [431, 321] width 710 height 35
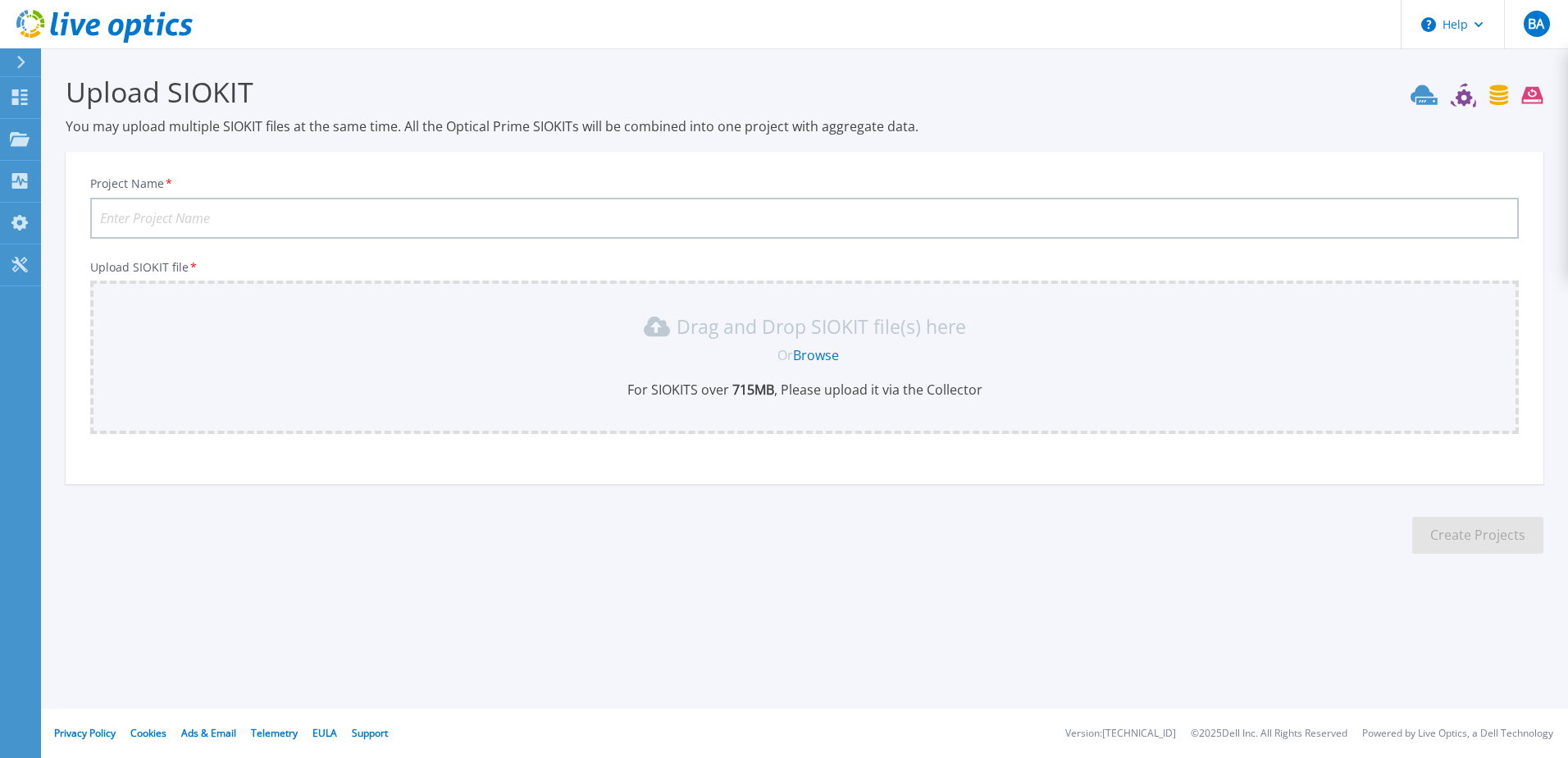
click at [346, 211] on input "Project Name *" at bounding box center [805, 218] width 1429 height 41
type input "Riverbend Week 1"
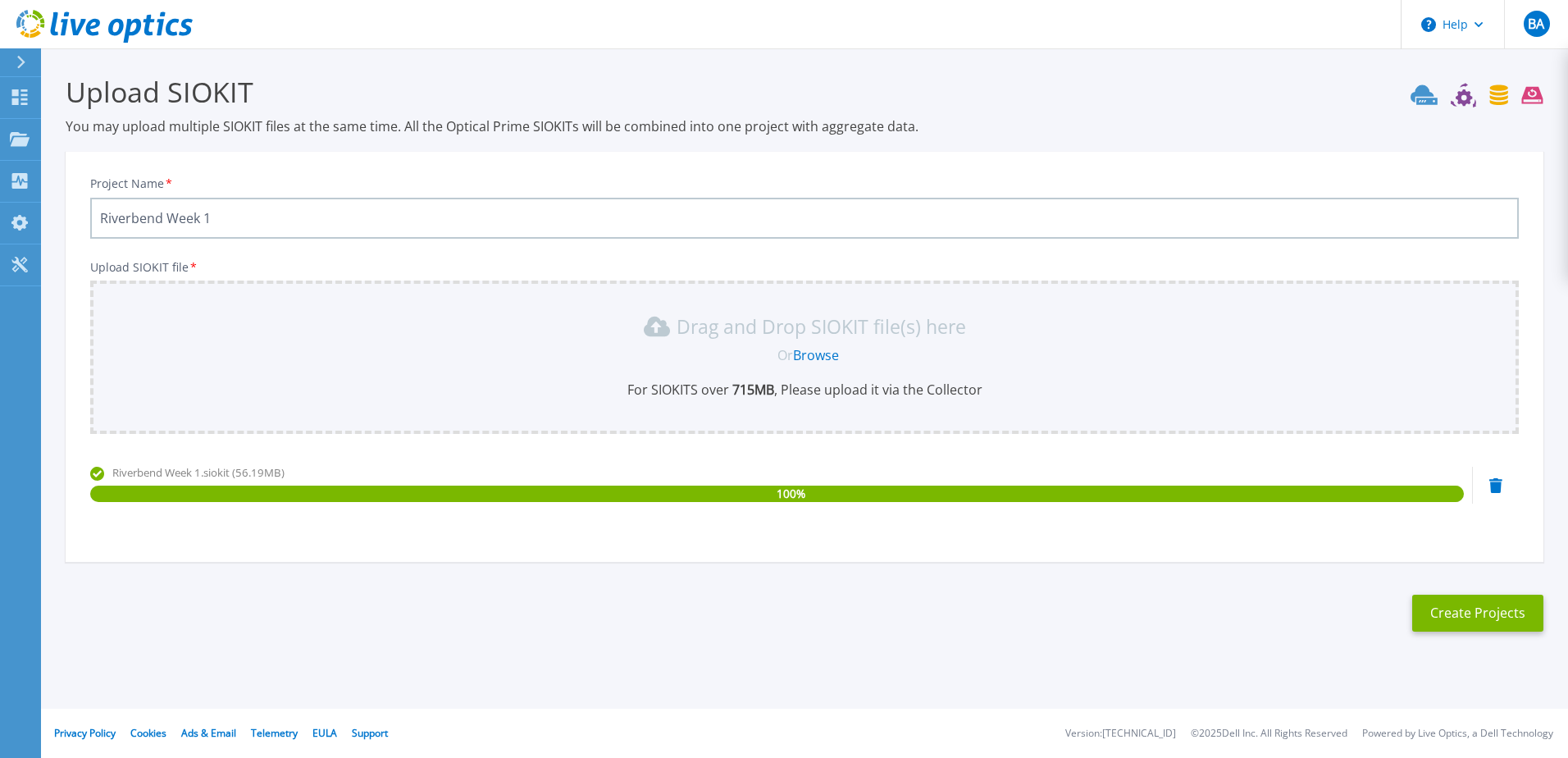
click at [1494, 487] on icon at bounding box center [1496, 486] width 13 height 15
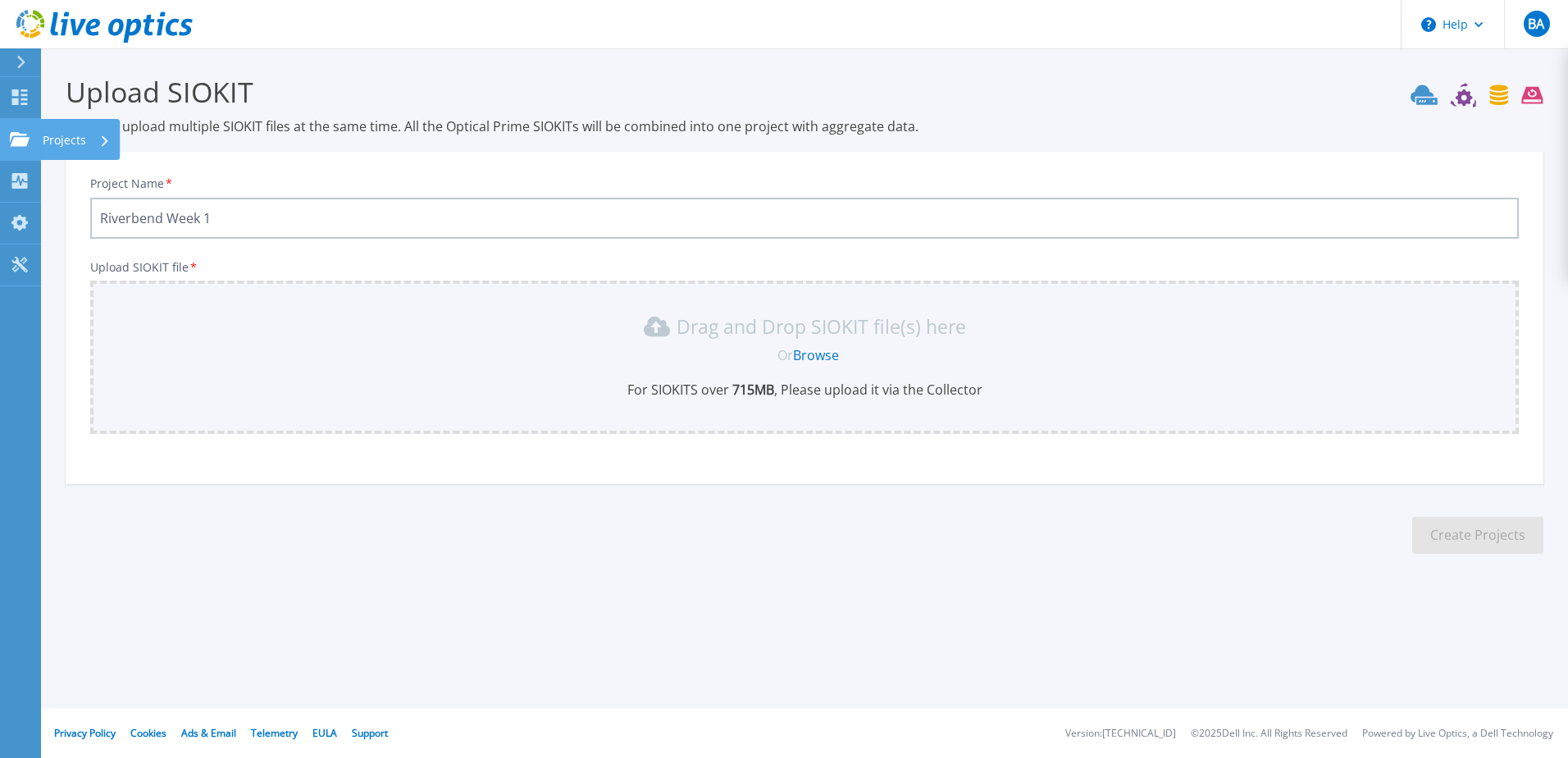
click at [95, 144] on div "Projects" at bounding box center [75, 140] width 67 height 42
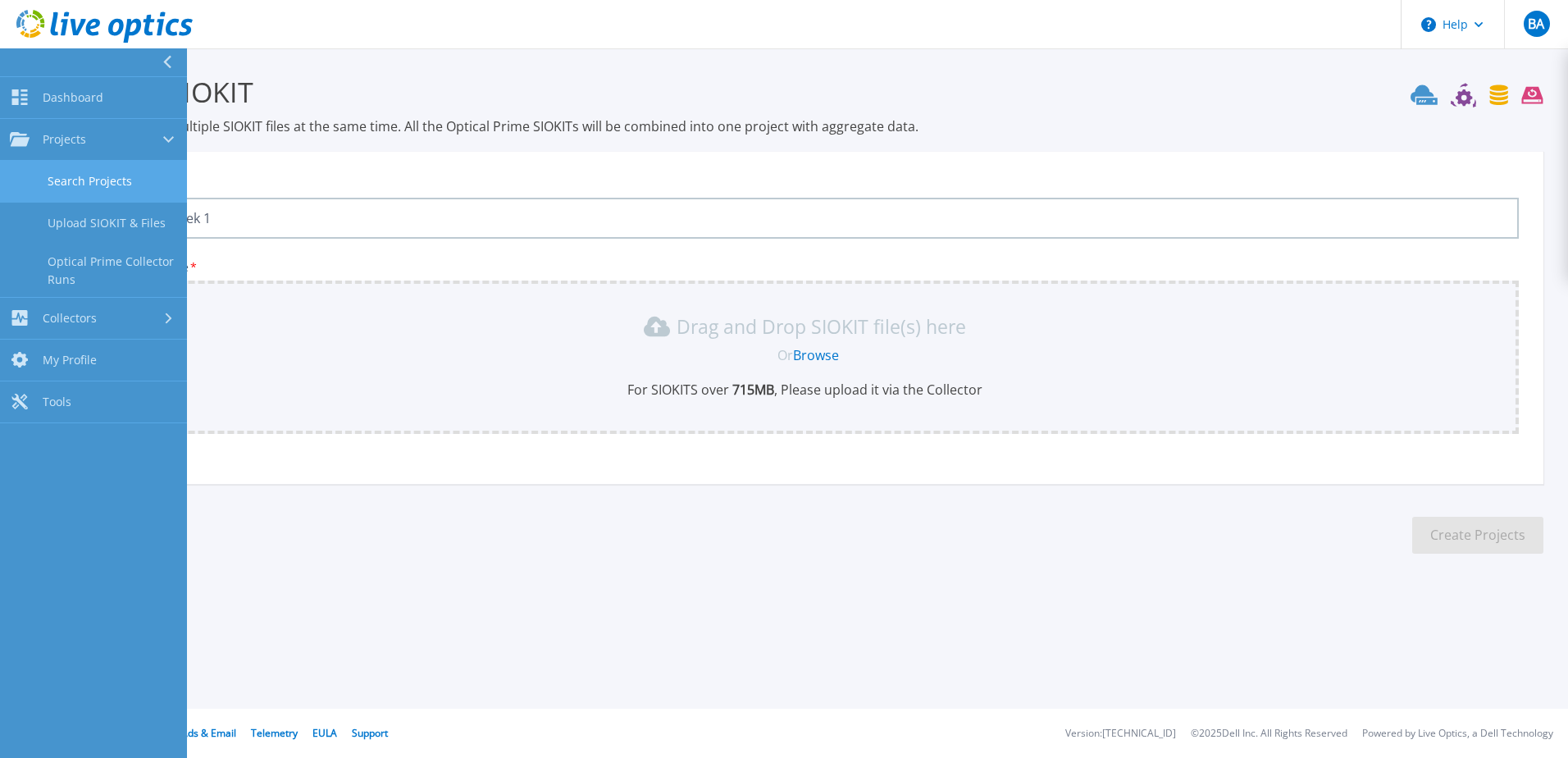
click at [112, 181] on link "Search Projects" at bounding box center [93, 181] width 187 height 41
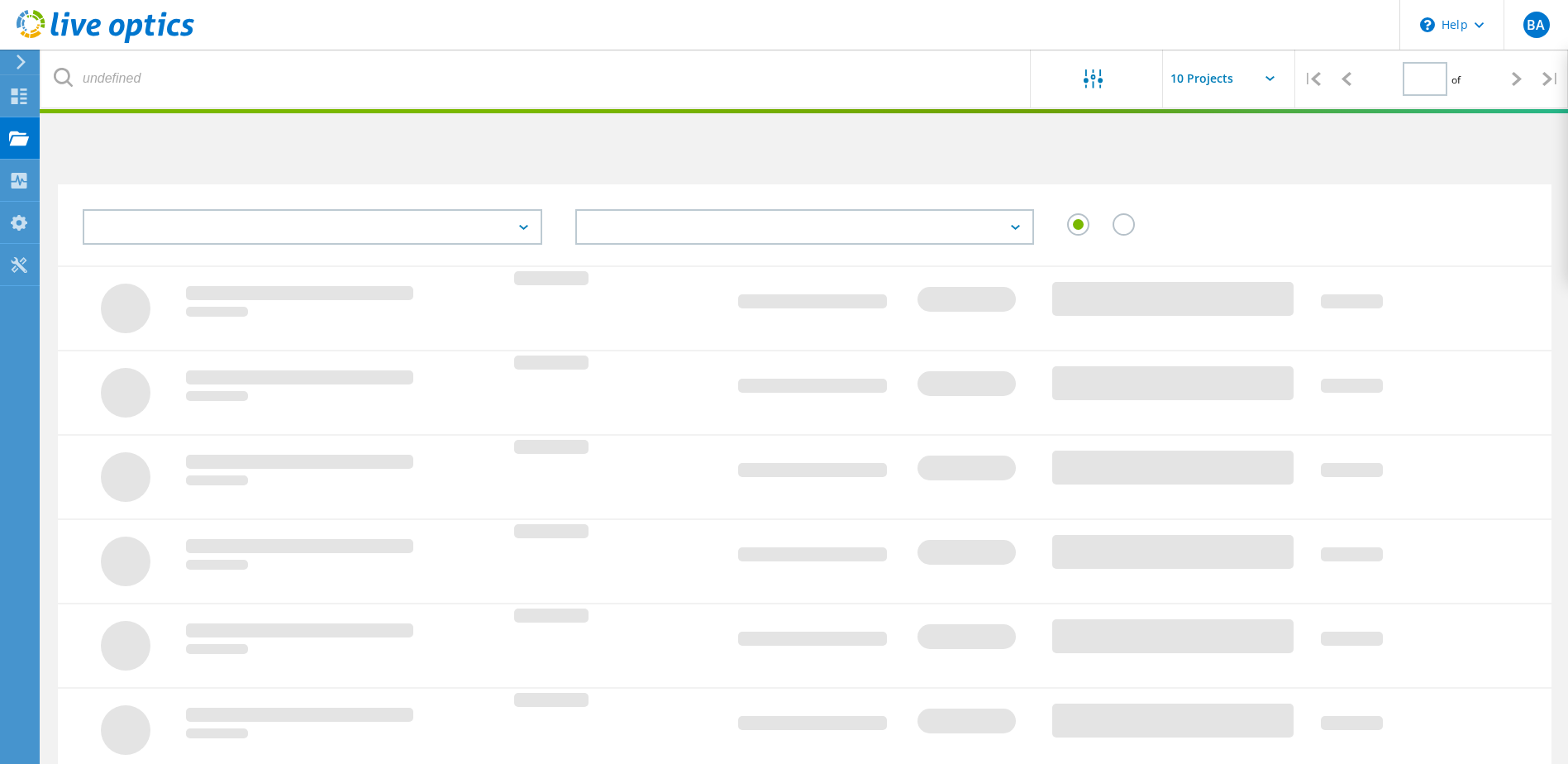
type input "1"
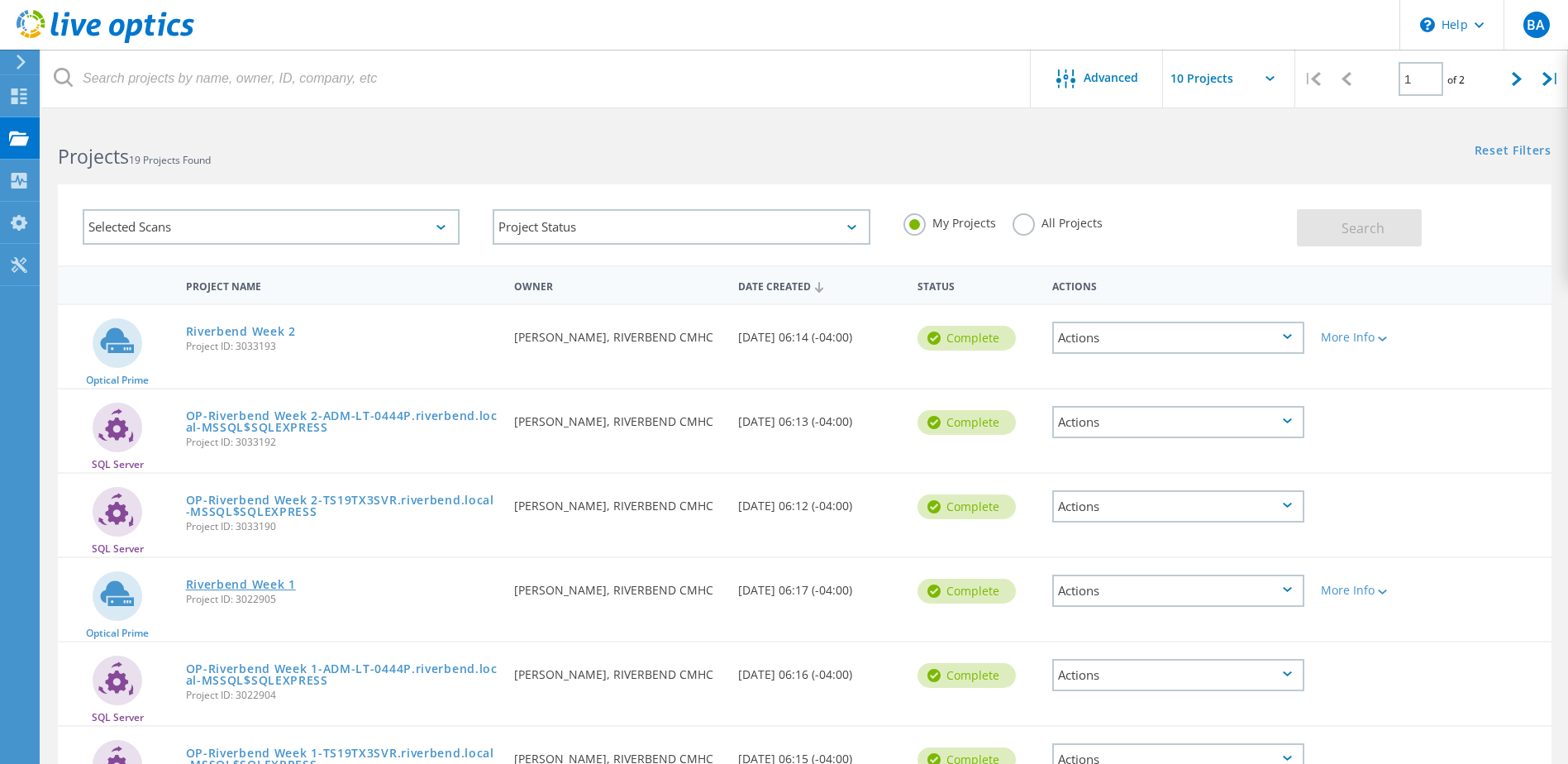
click at [235, 583] on link "Riverbend Week 1" at bounding box center [241, 584] width 110 height 11
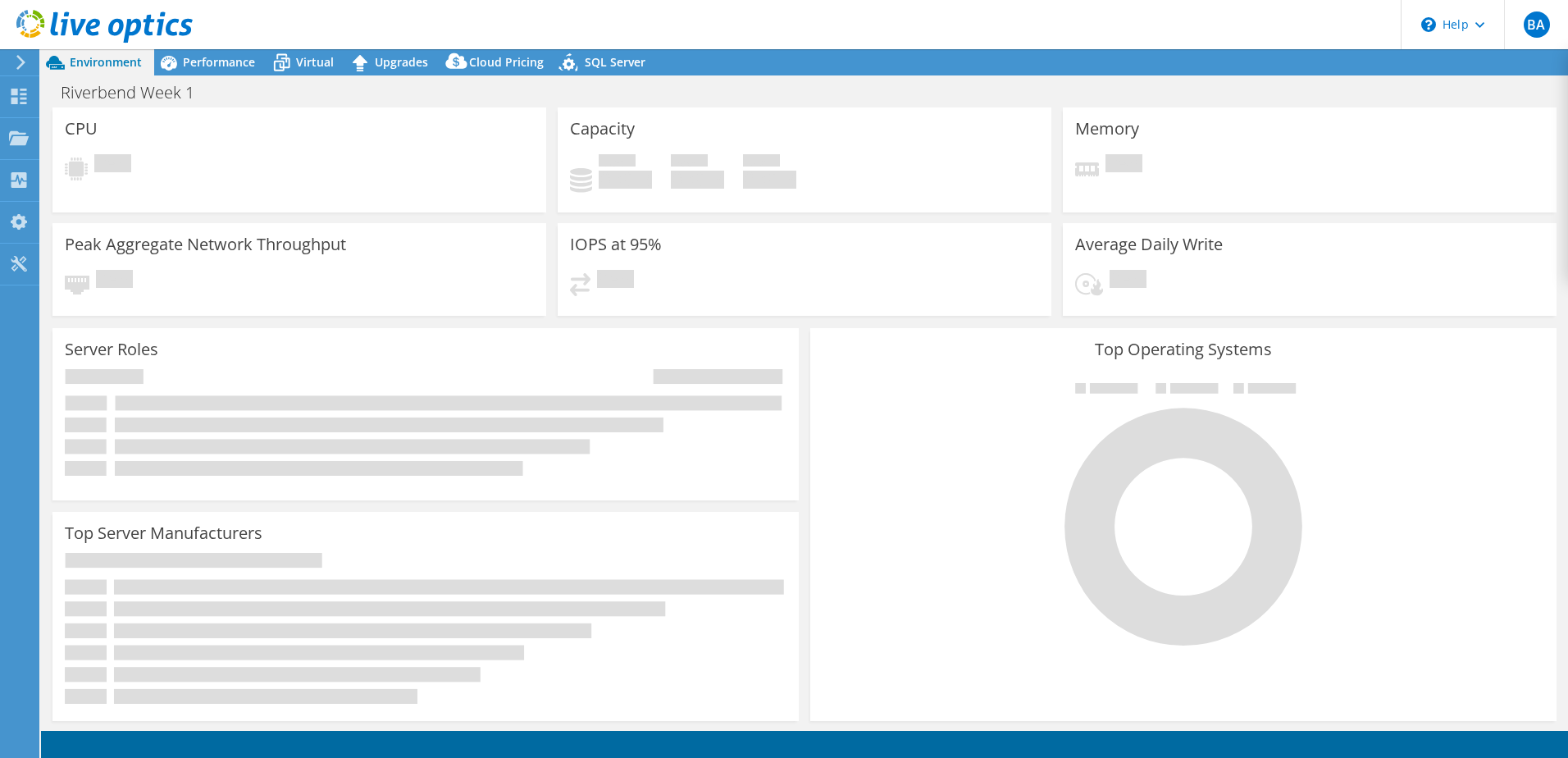
select select "USD"
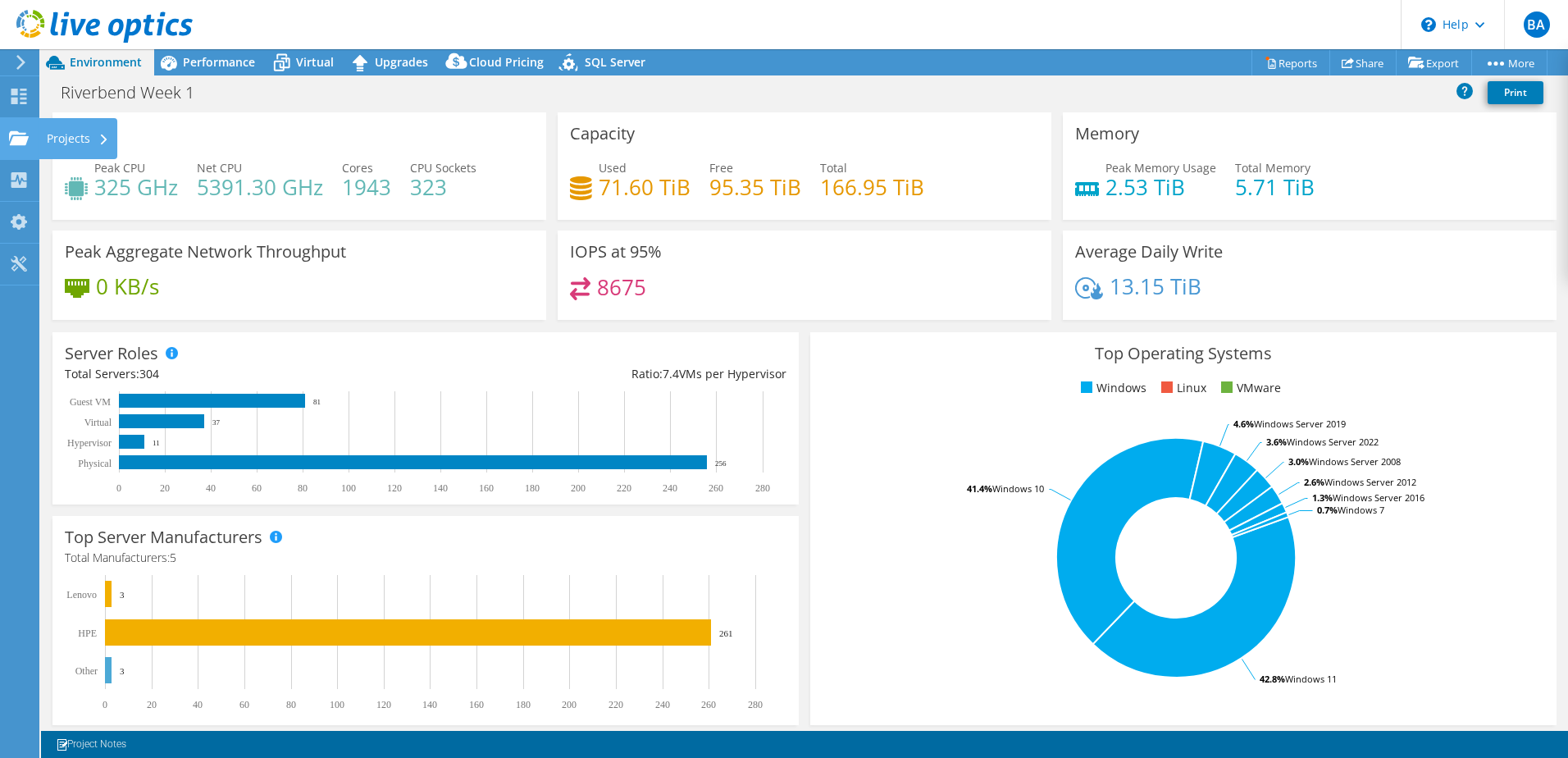
click at [19, 133] on use at bounding box center [18, 137] width 19 height 14
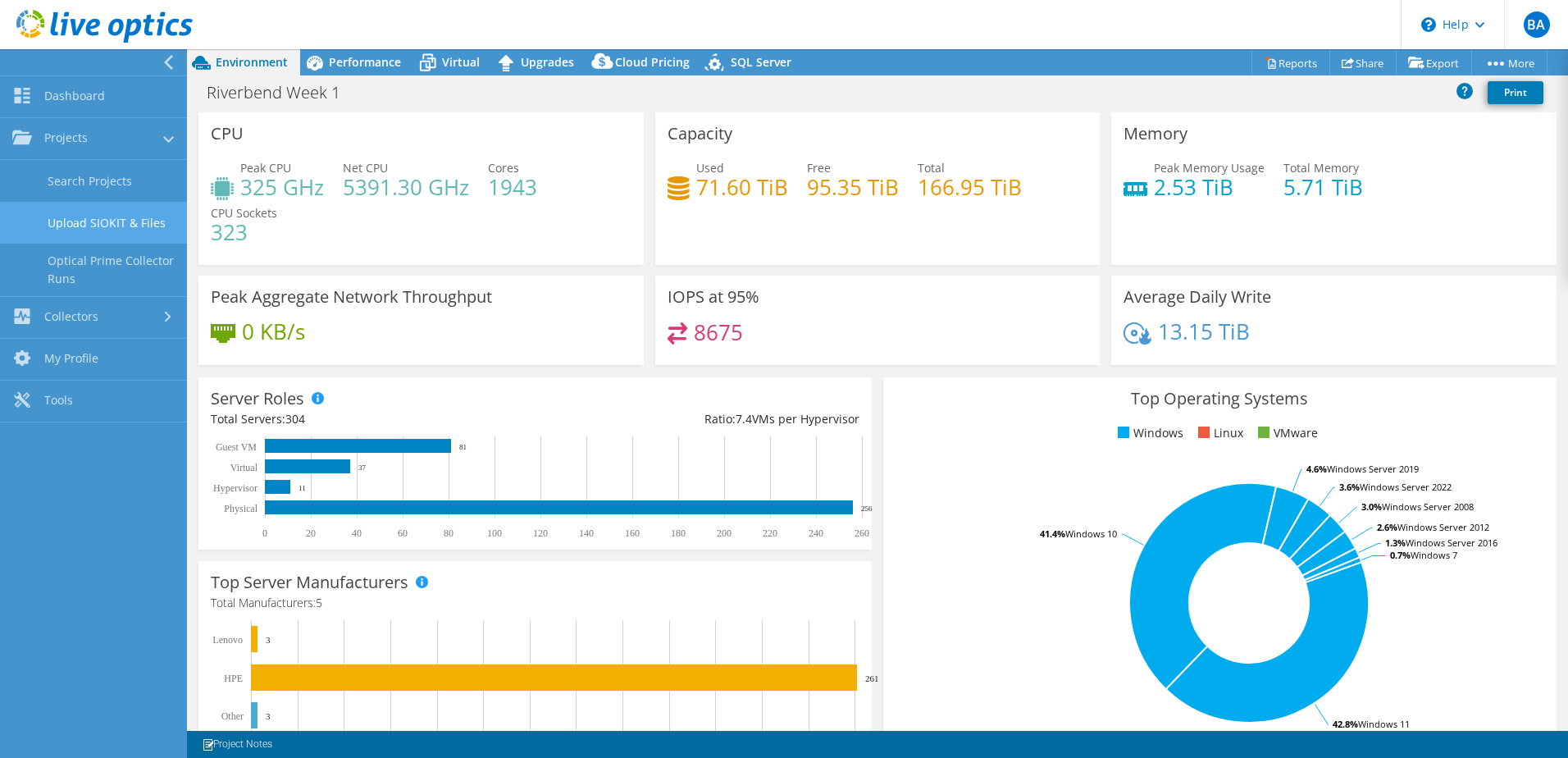
click at [141, 224] on link "Upload SIOKIT & Files" at bounding box center [93, 222] width 187 height 41
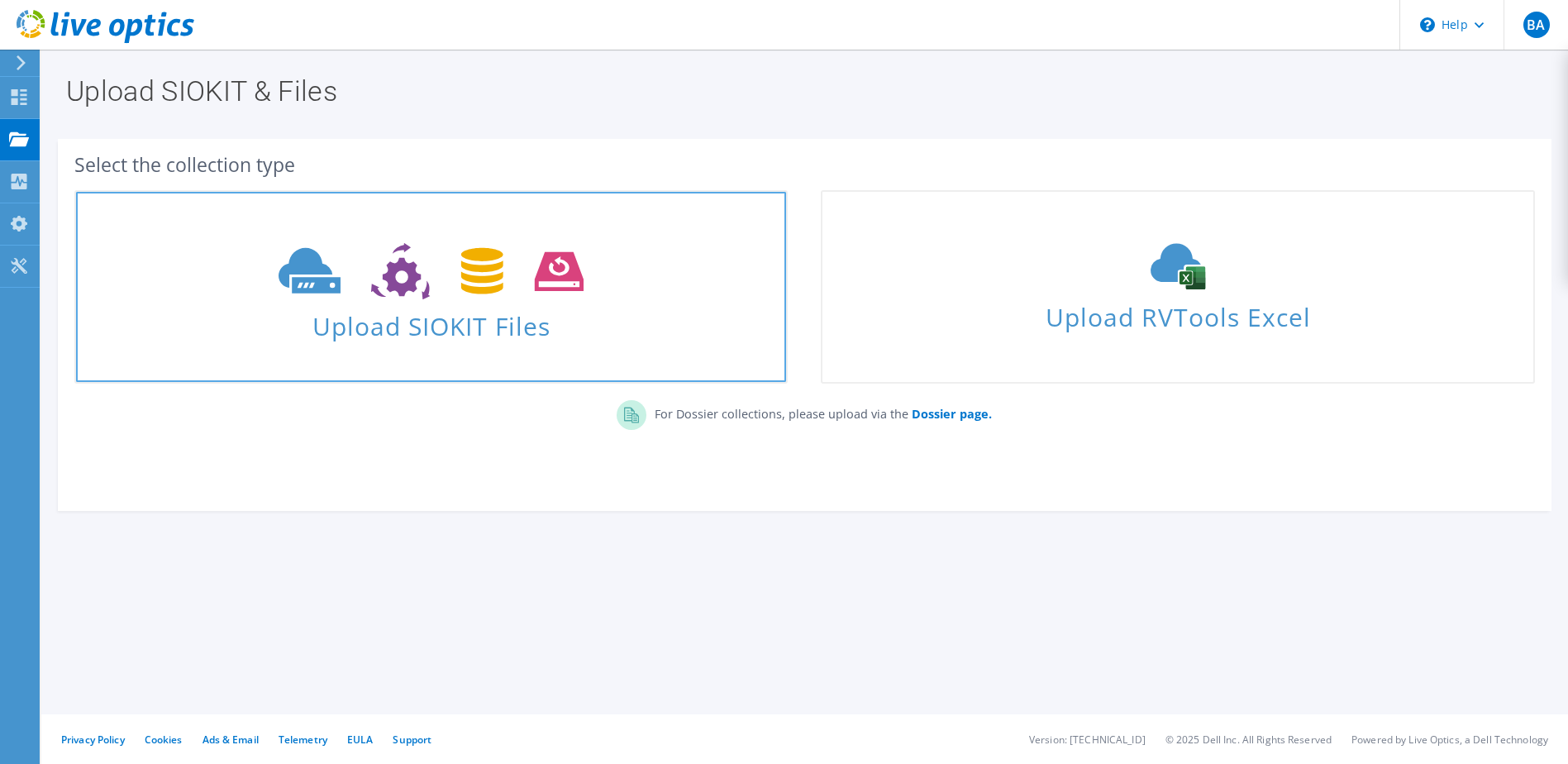
click at [457, 279] on icon at bounding box center [431, 272] width 305 height 57
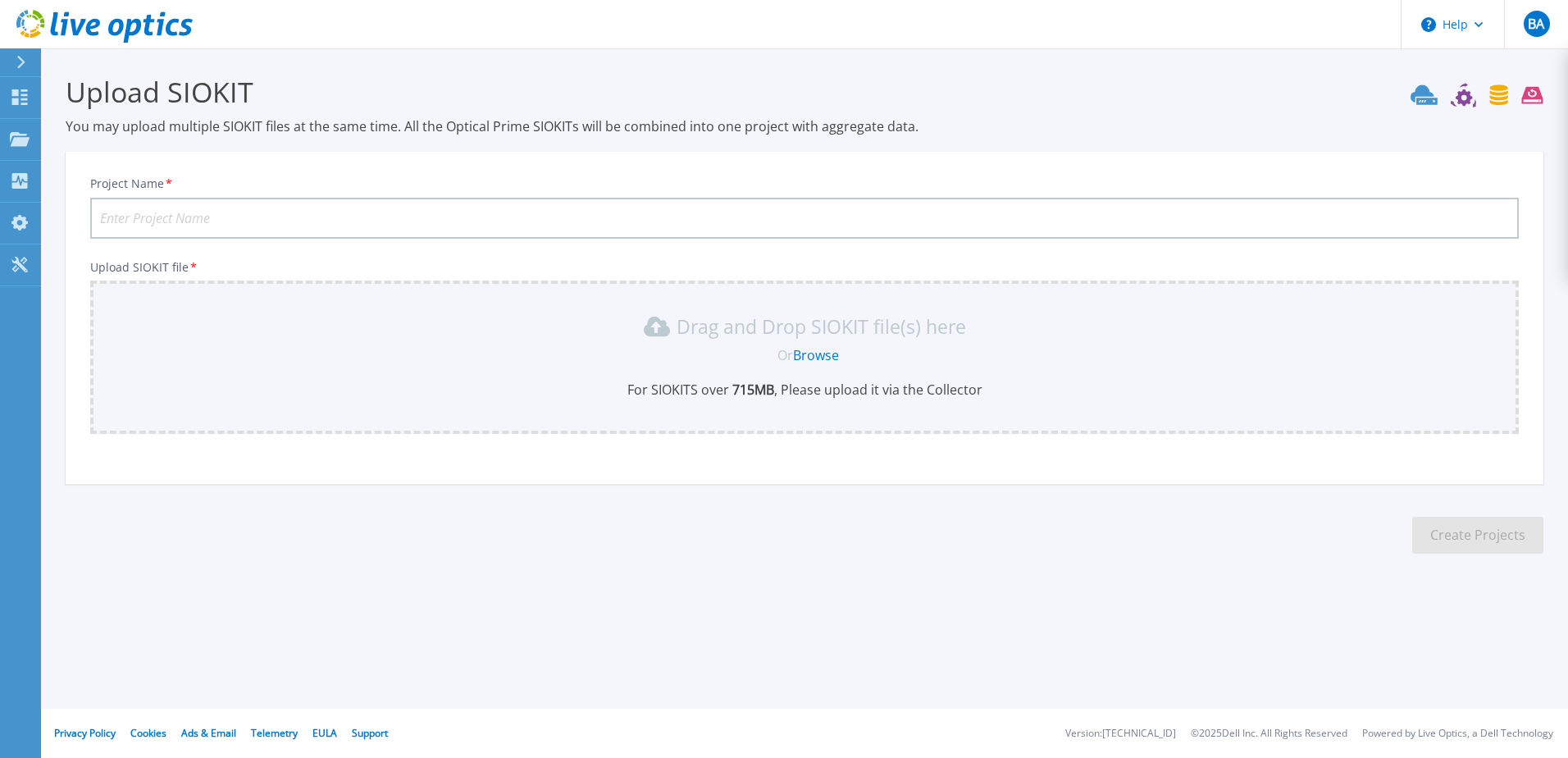
click at [391, 215] on input "Project Name *" at bounding box center [805, 218] width 1429 height 41
type input "Riverbend Week 1"
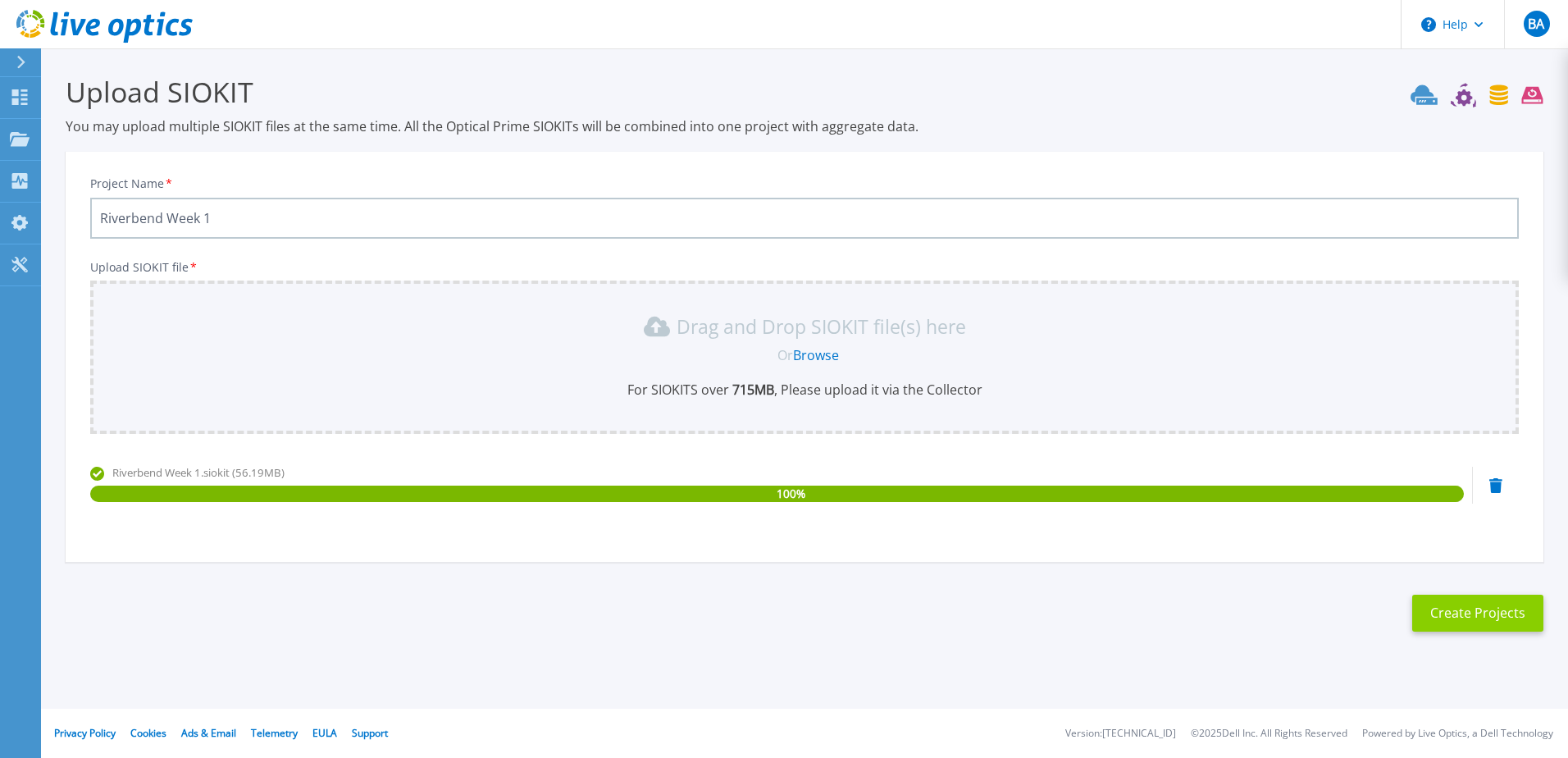
click at [1491, 621] on button "Create Projects" at bounding box center [1478, 614] width 132 height 37
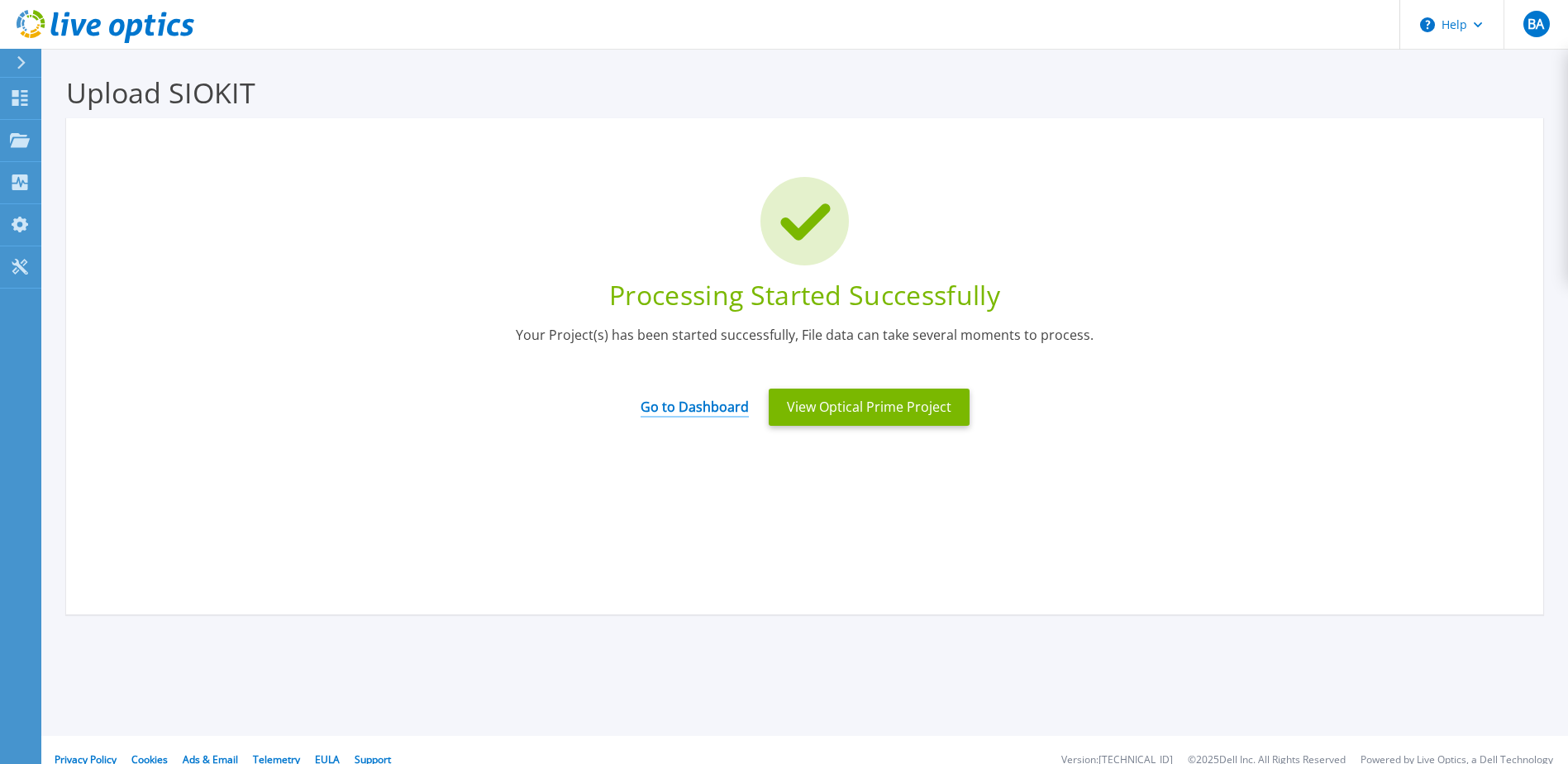
click at [705, 411] on link "Go to Dashboard" at bounding box center [694, 401] width 108 height 32
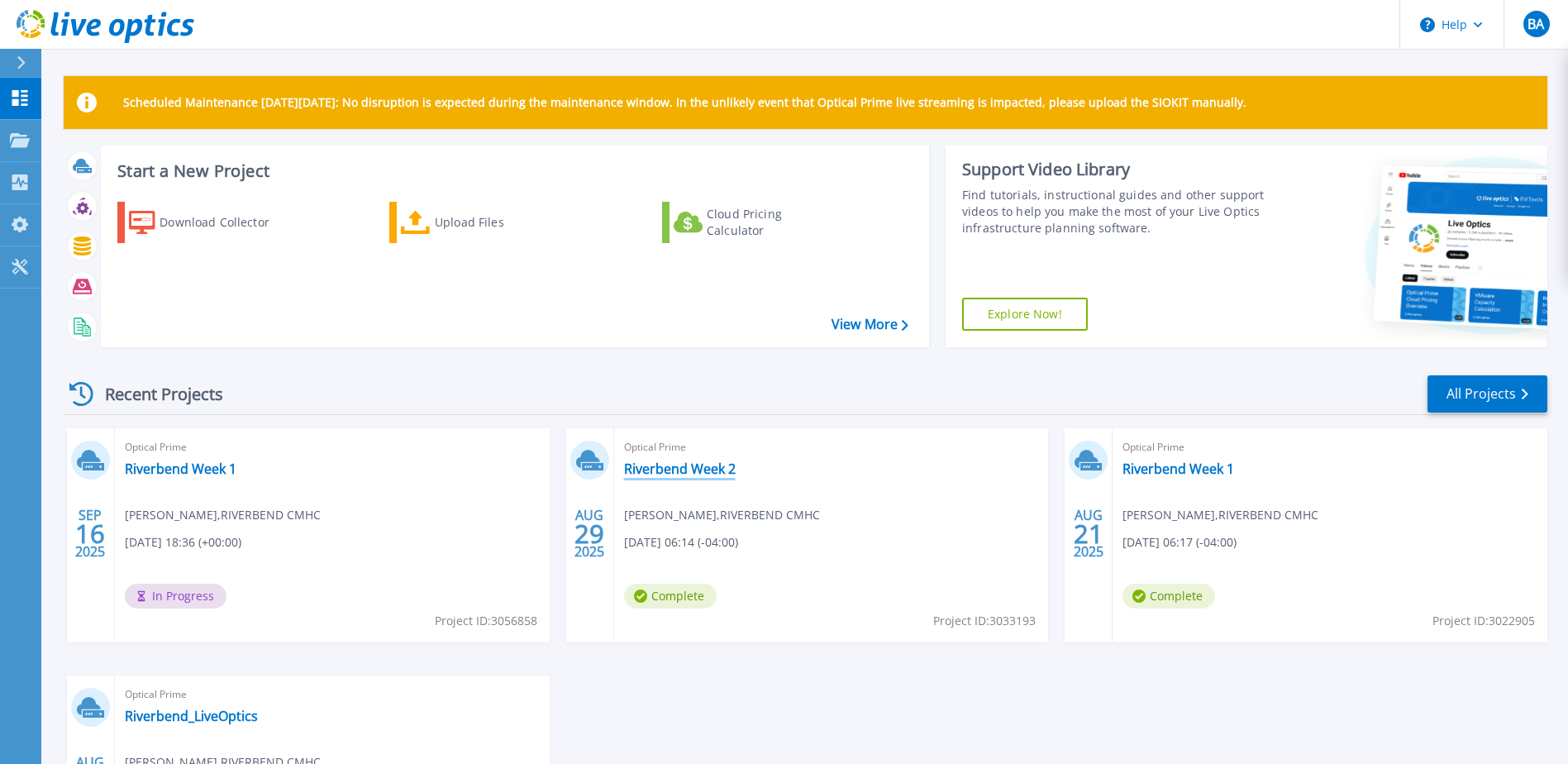
click at [715, 469] on link "Riverbend Week 2" at bounding box center [679, 469] width 111 height 17
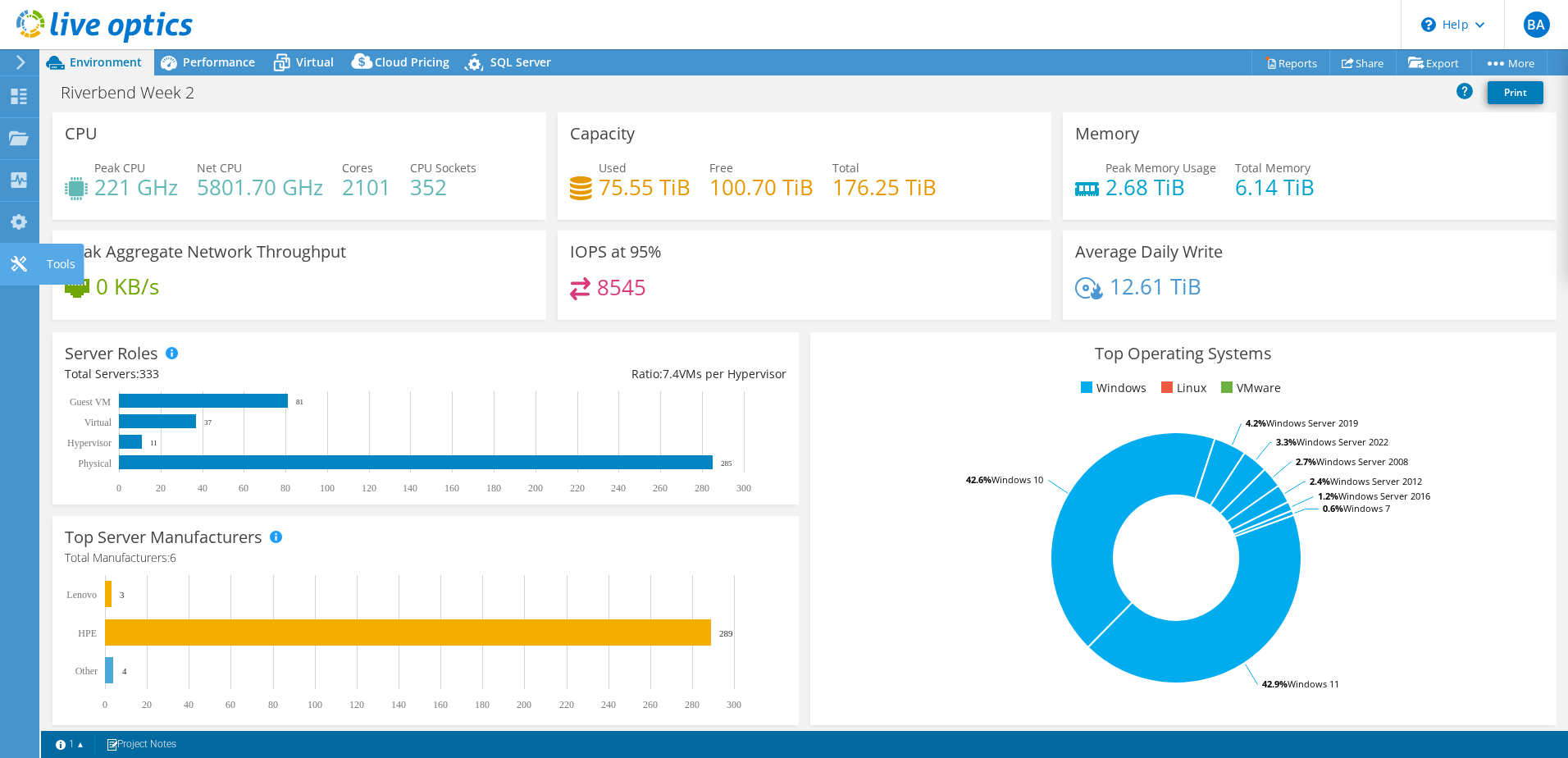
click at [18, 268] on icon at bounding box center [18, 263] width 19 height 16
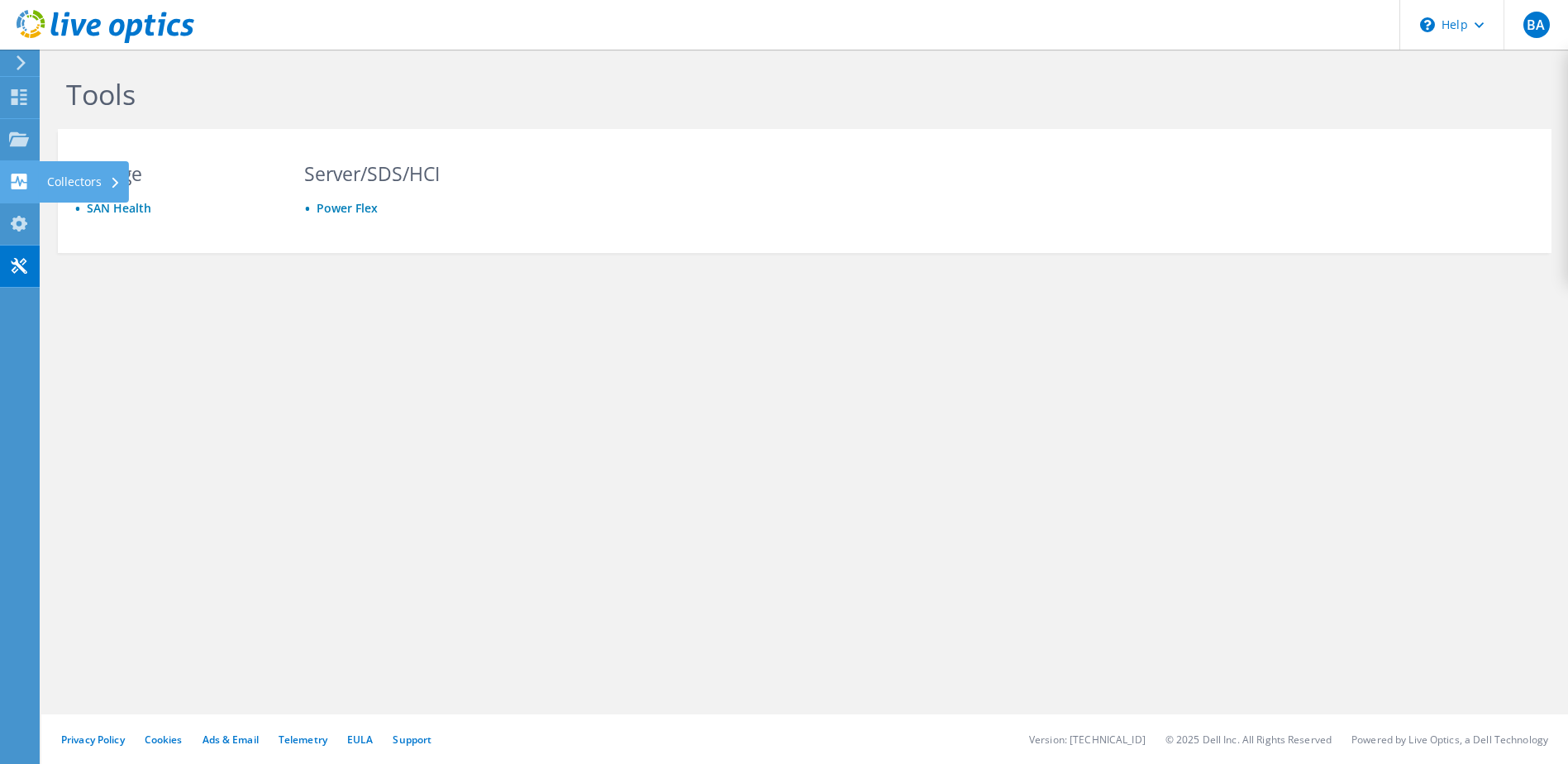
click at [23, 184] on use at bounding box center [19, 181] width 16 height 16
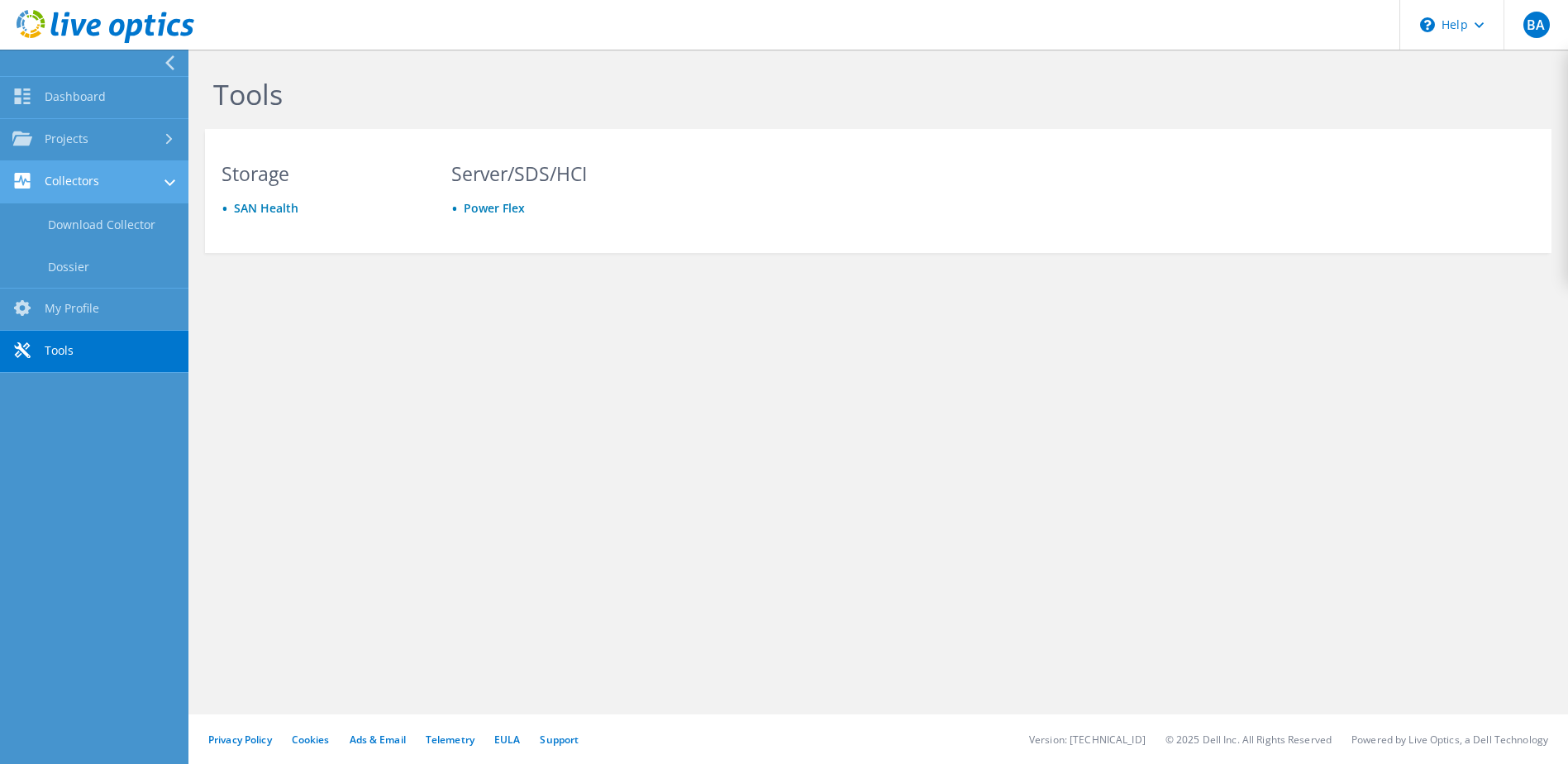
click at [23, 184] on icon at bounding box center [21, 180] width 19 height 16
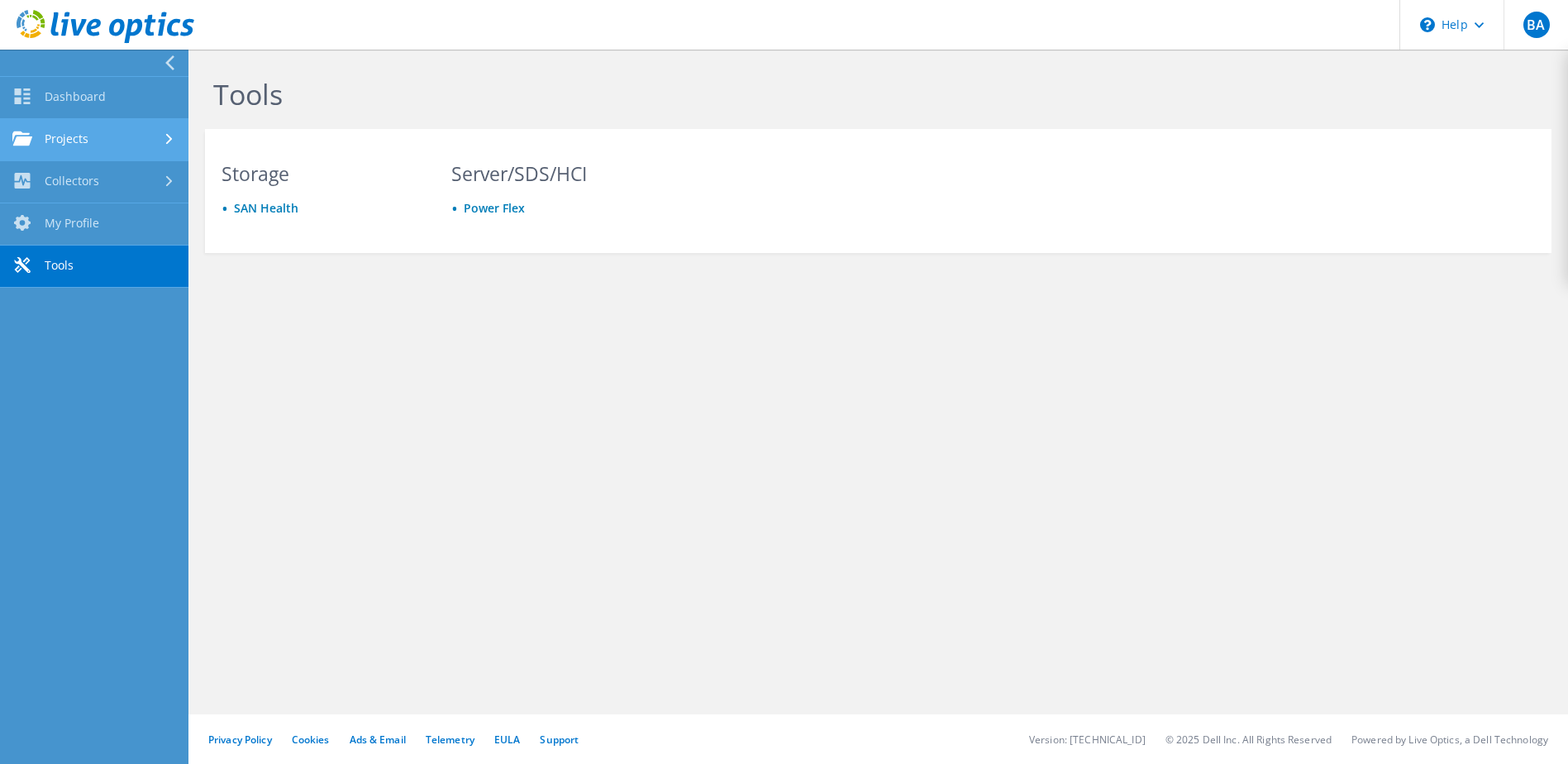
click at [22, 139] on use at bounding box center [21, 138] width 19 height 14
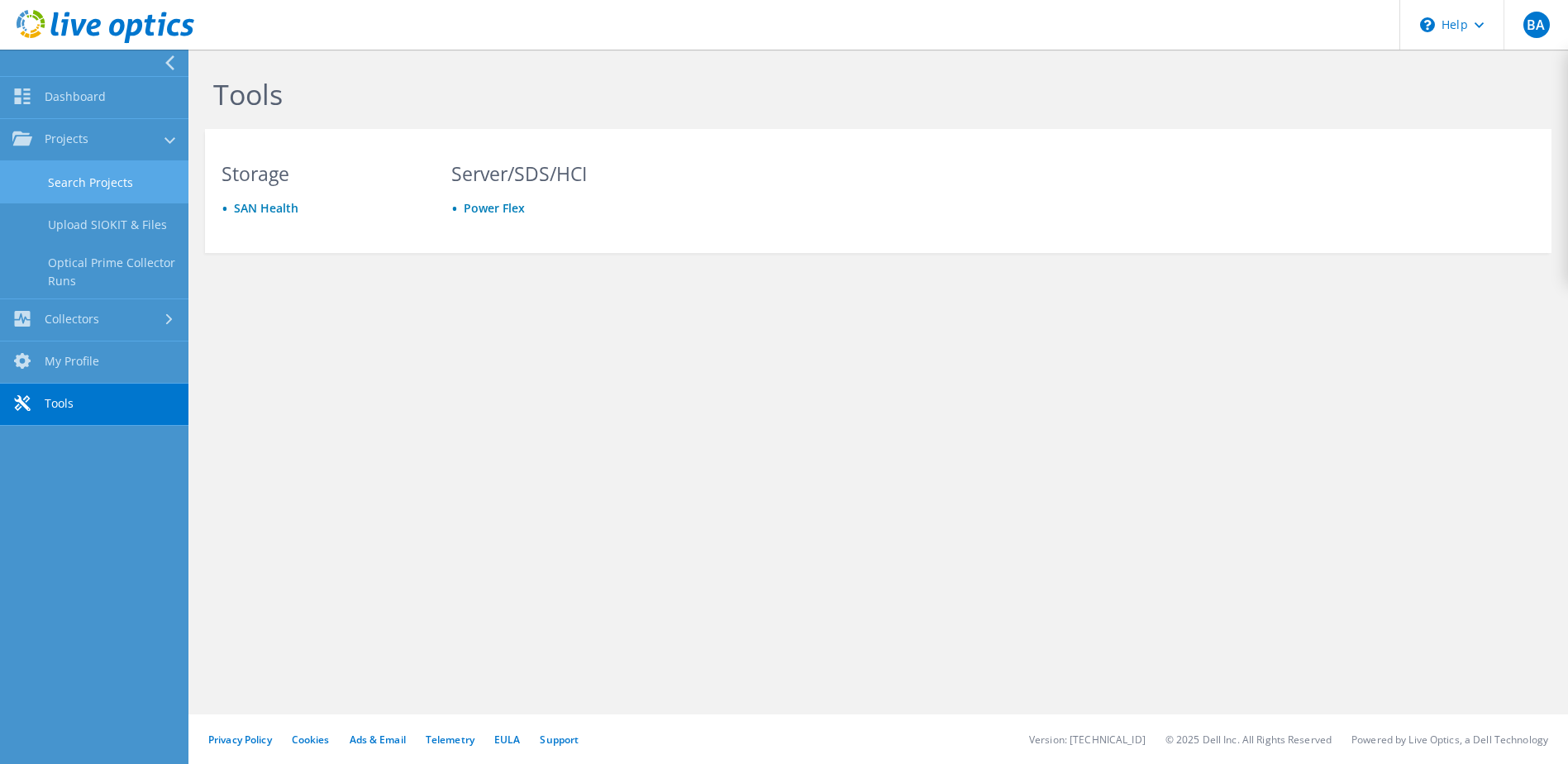
click at [93, 184] on link "Search Projects" at bounding box center [94, 182] width 188 height 42
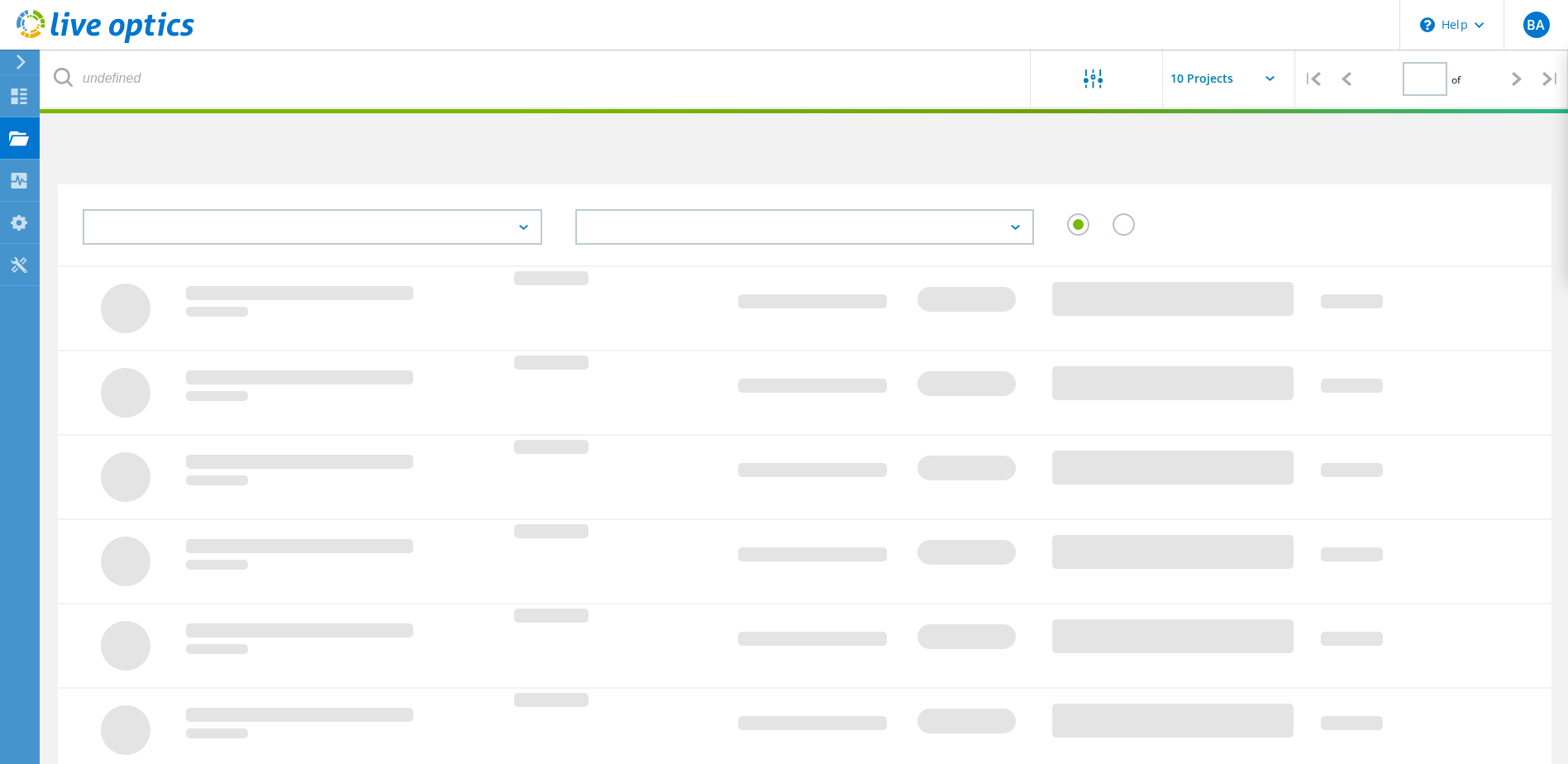
type input "1"
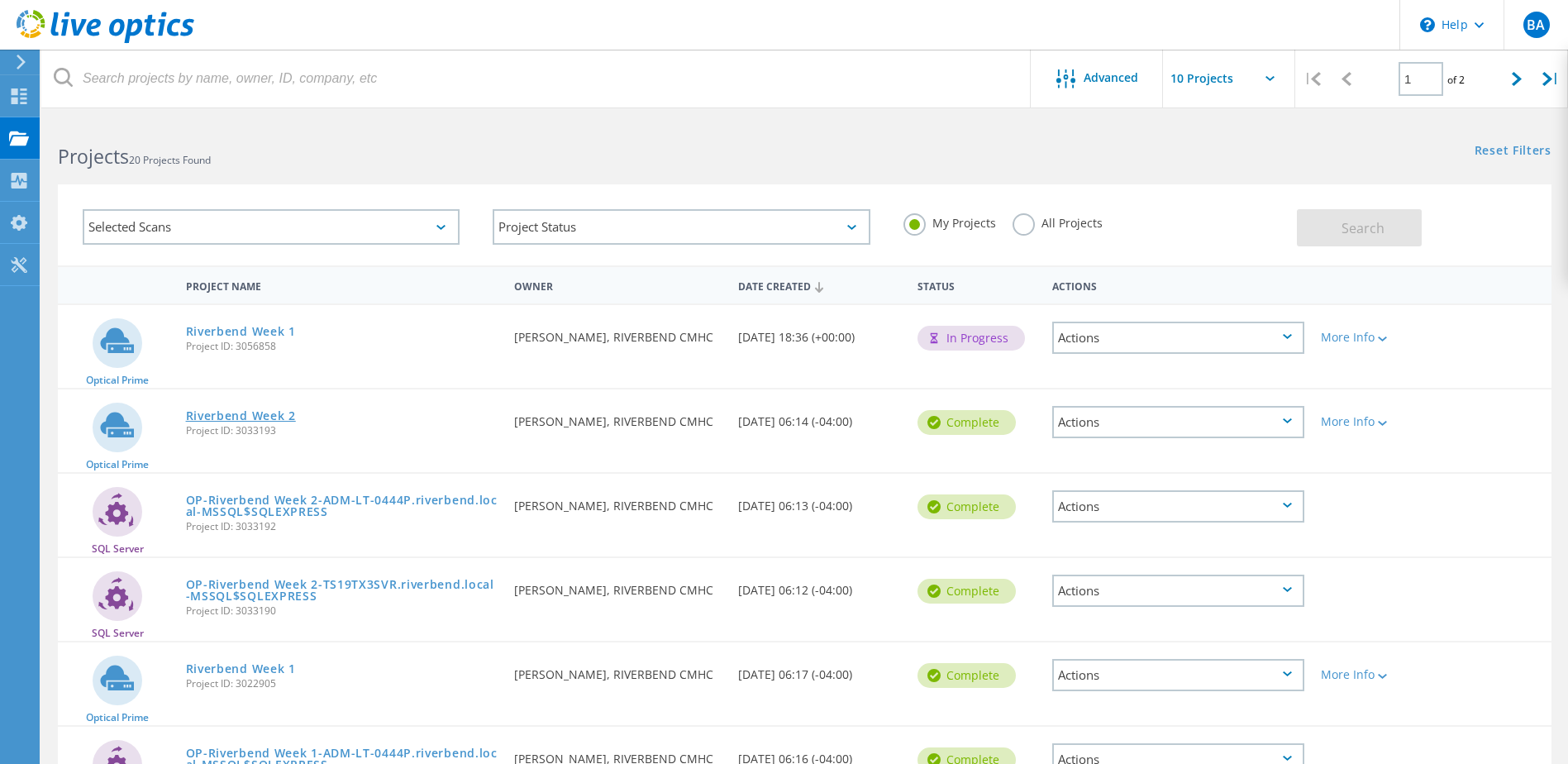
click at [257, 415] on link "Riverbend Week 2" at bounding box center [241, 415] width 110 height 11
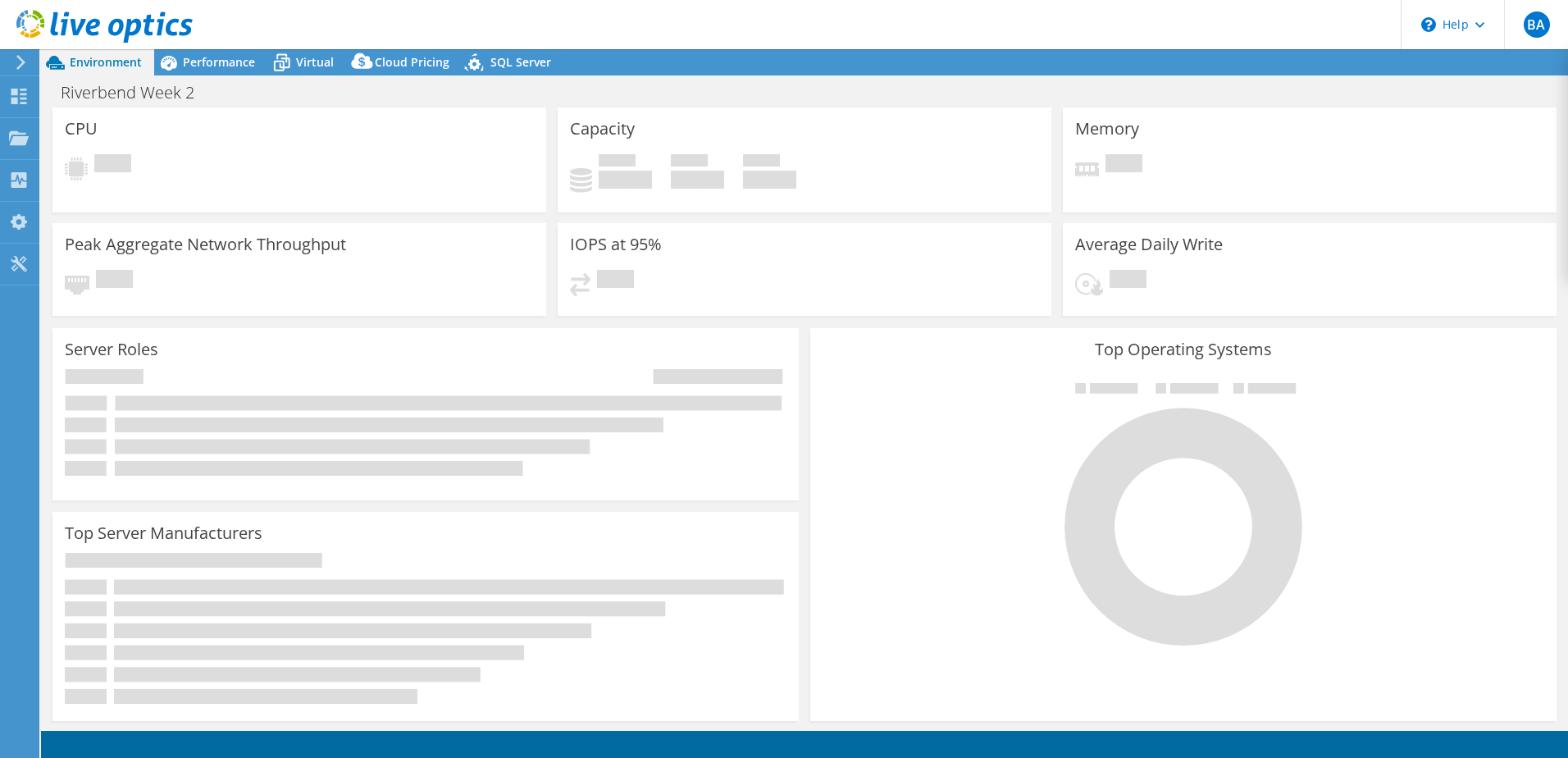
select select "USD"
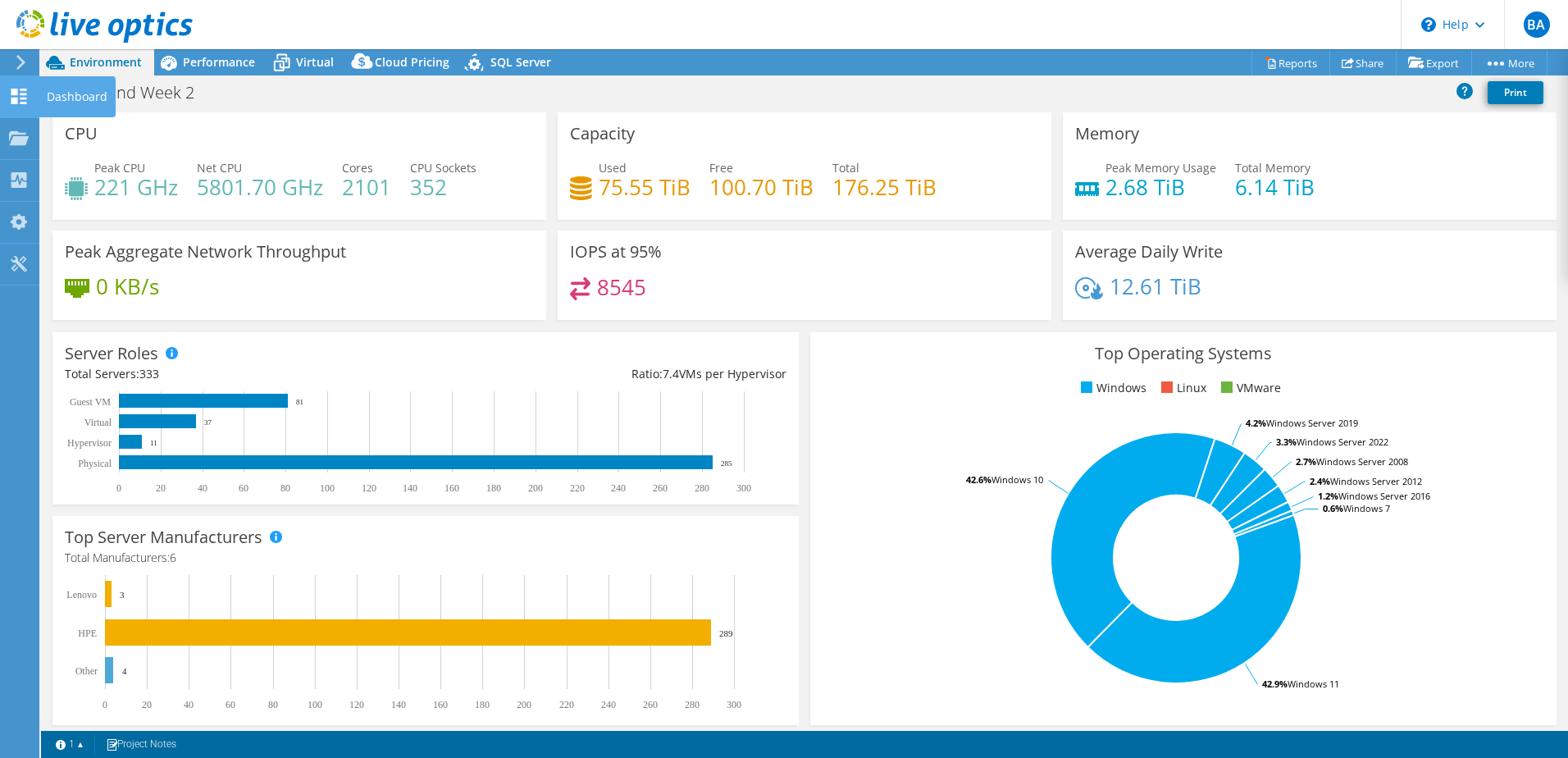
click at [23, 93] on use at bounding box center [18, 96] width 16 height 16
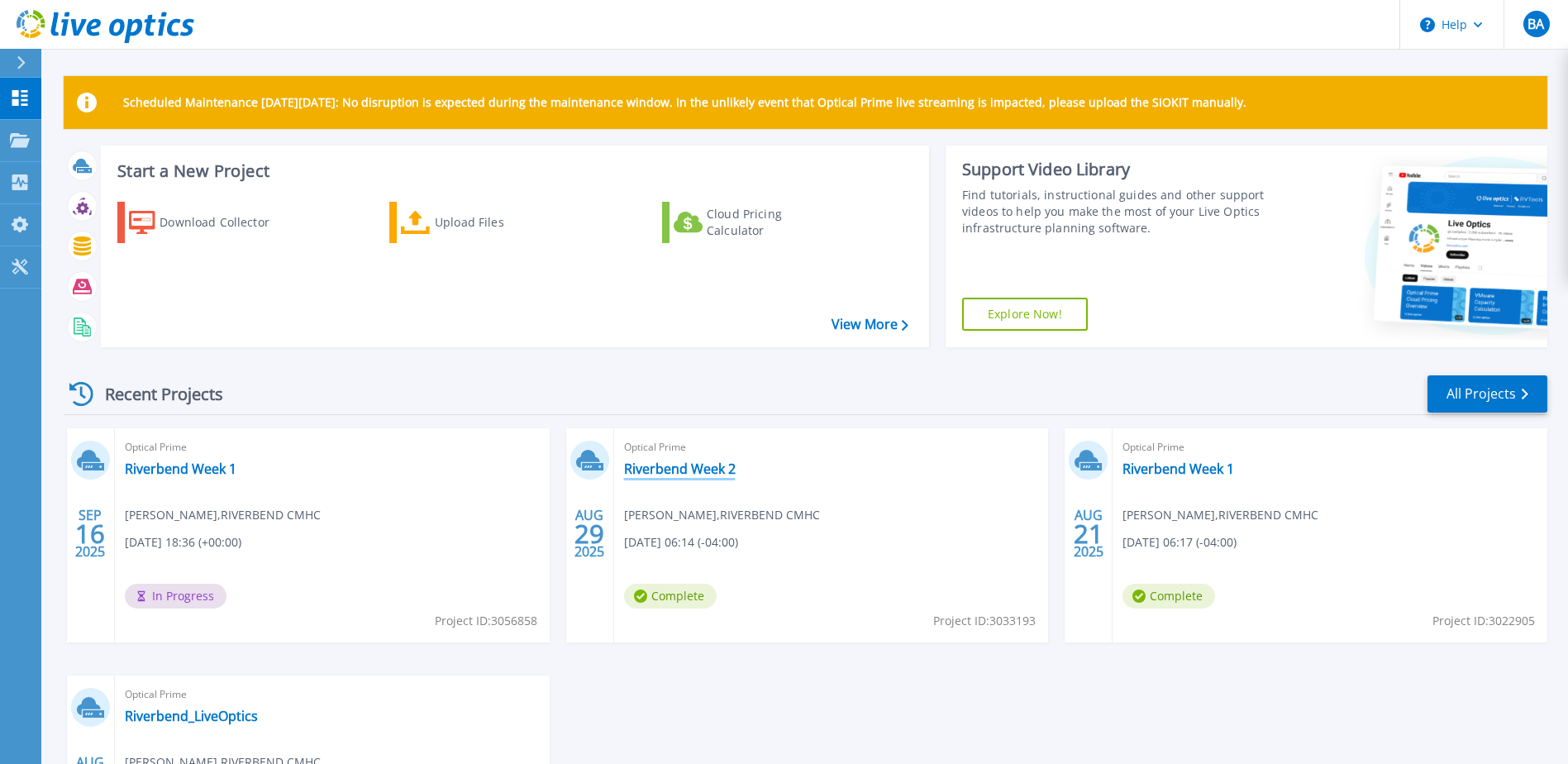
click at [677, 473] on link "Riverbend Week 2" at bounding box center [679, 469] width 111 height 17
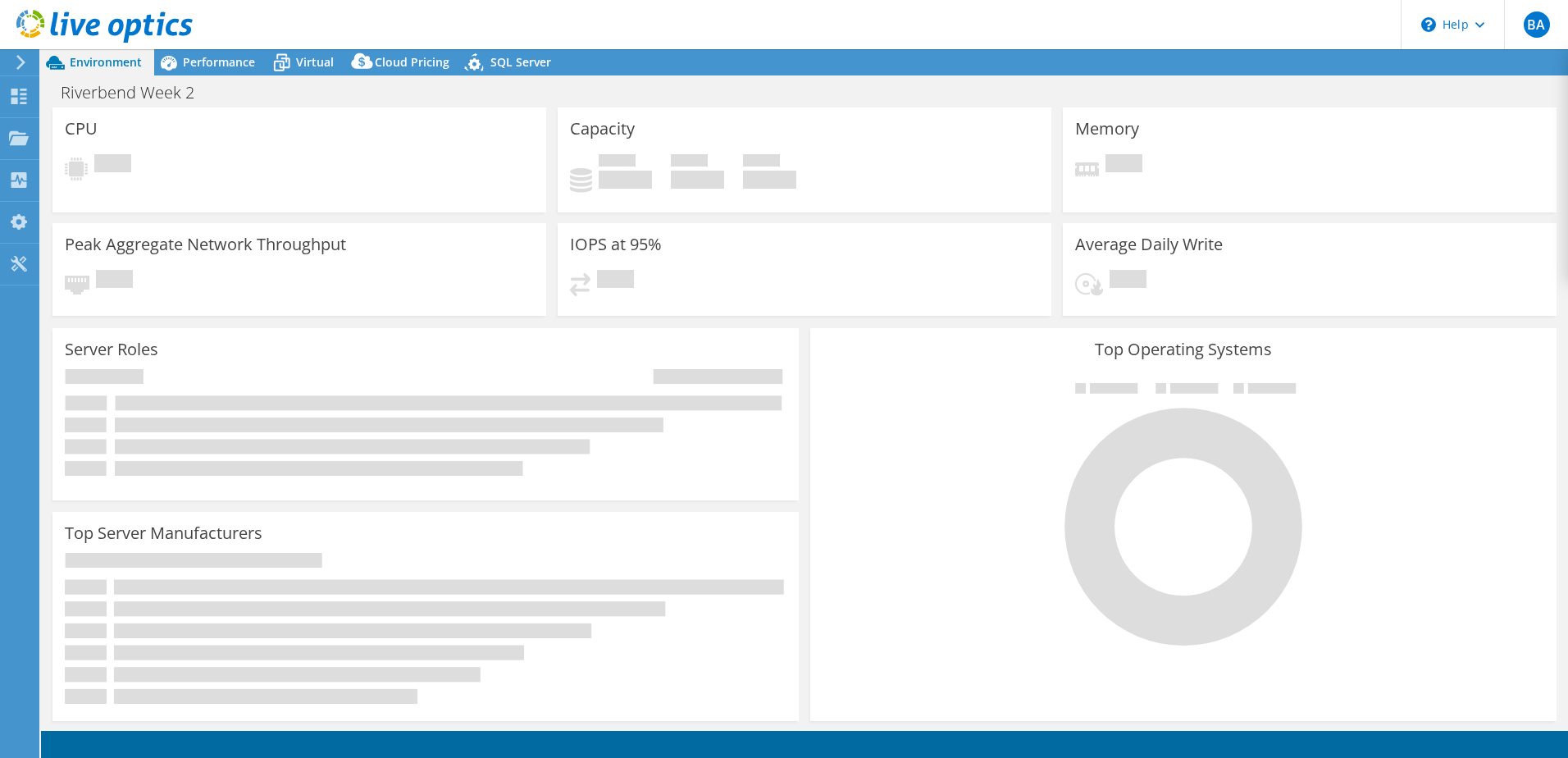
select select "USD"
